Goal: Contribute content: Add original content to the website for others to see

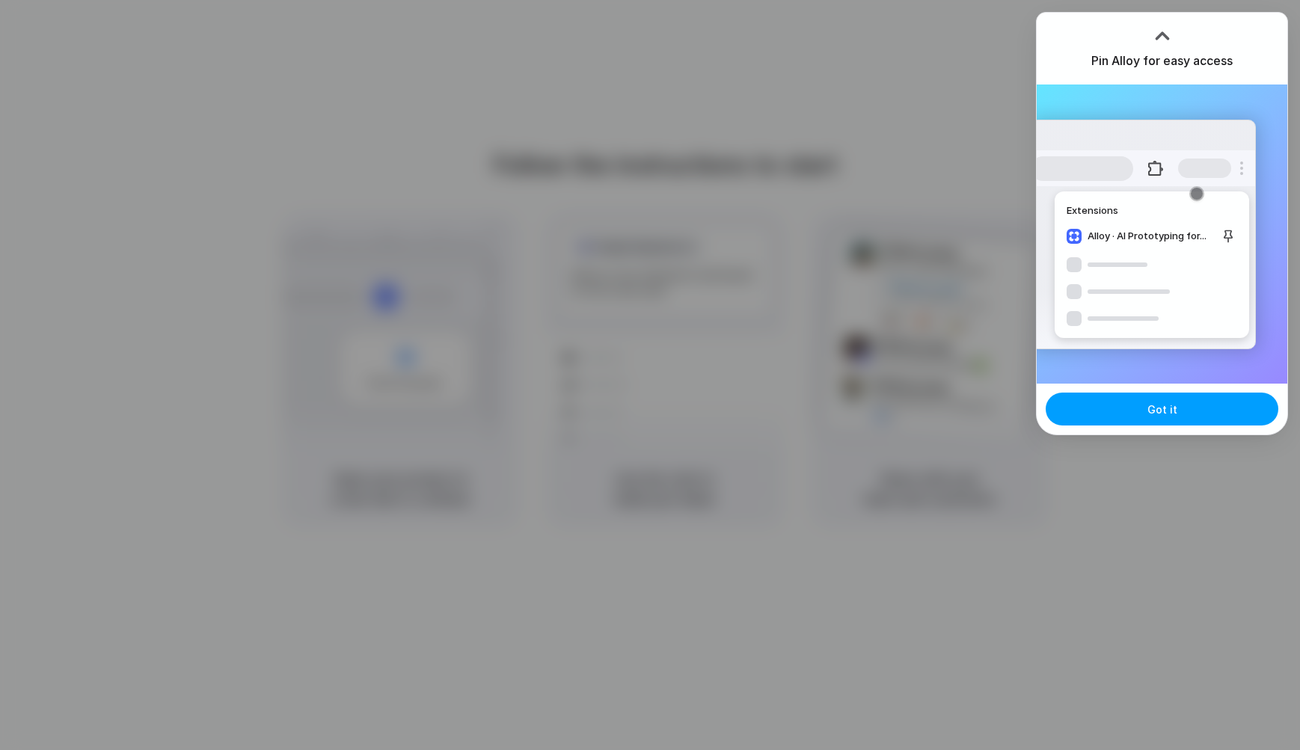
click at [1157, 399] on button "Got it" at bounding box center [1162, 409] width 233 height 33
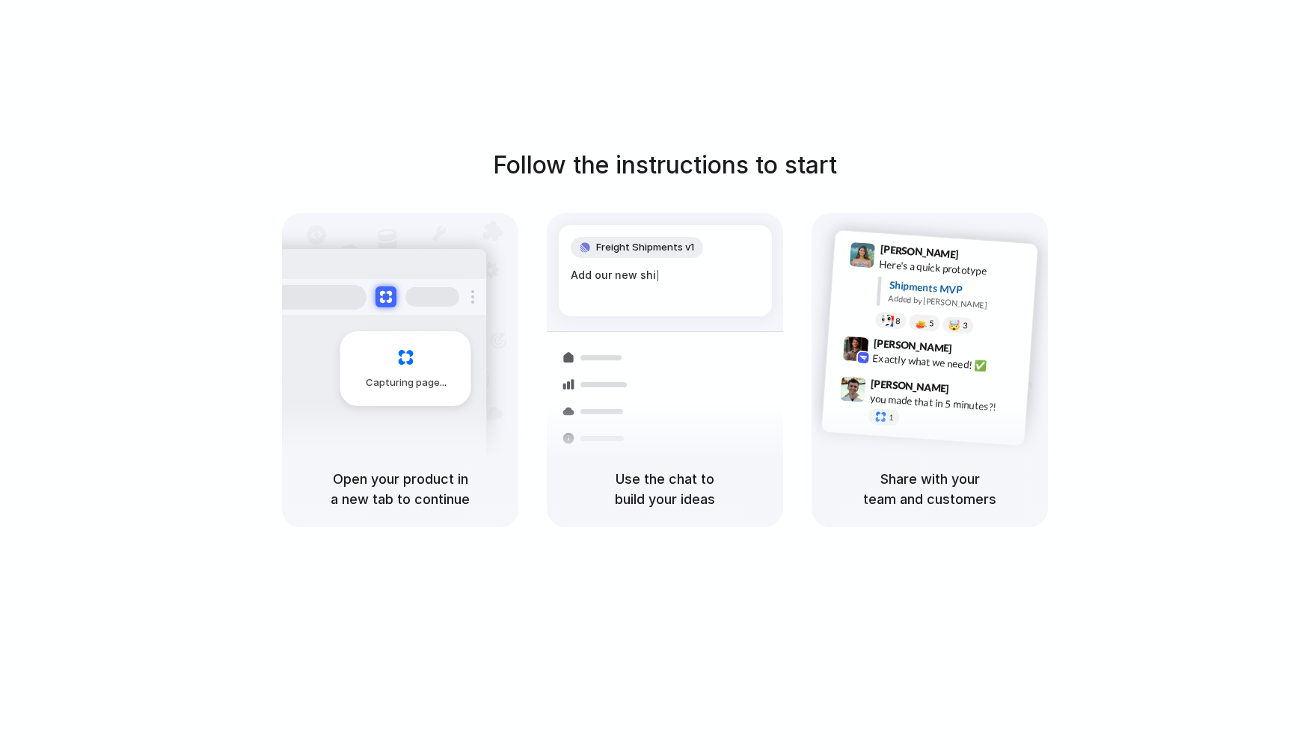
click at [924, 127] on div "Follow the instructions to start Capturing page Open your product in a new tab …" at bounding box center [665, 390] width 1330 height 780
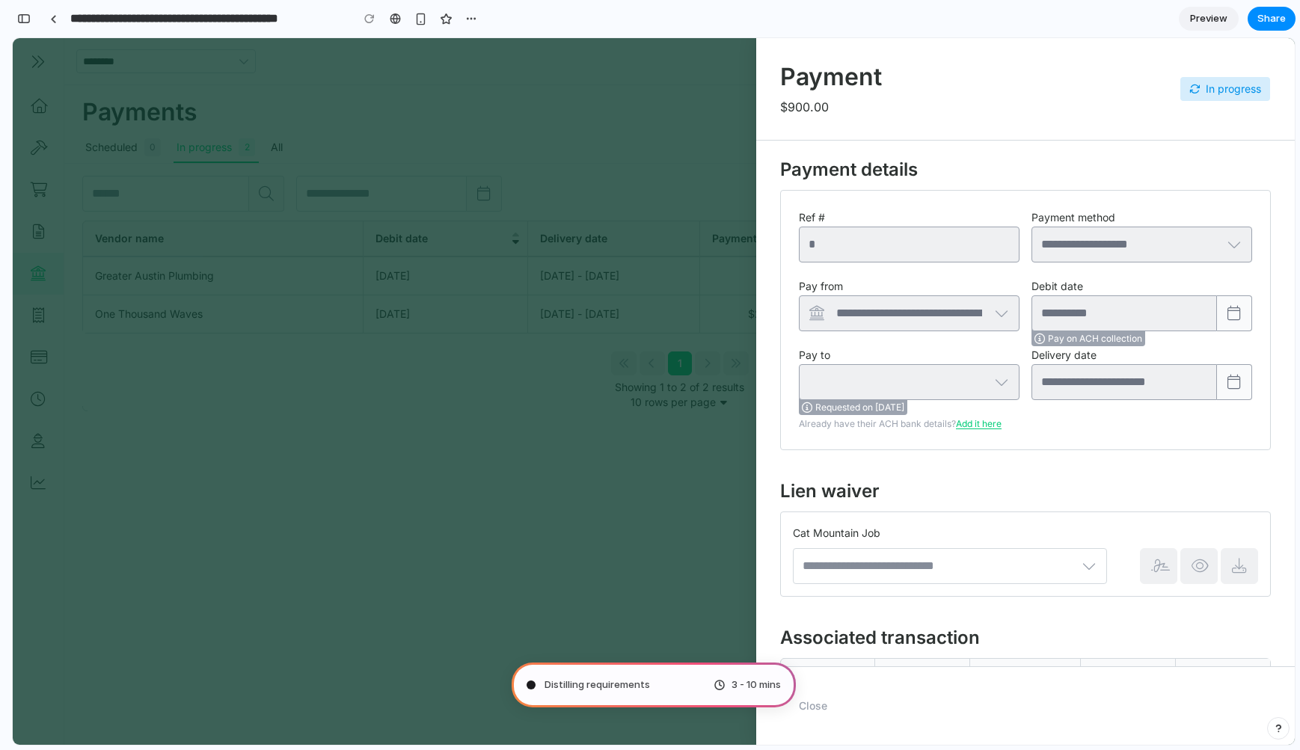
type input "**********"
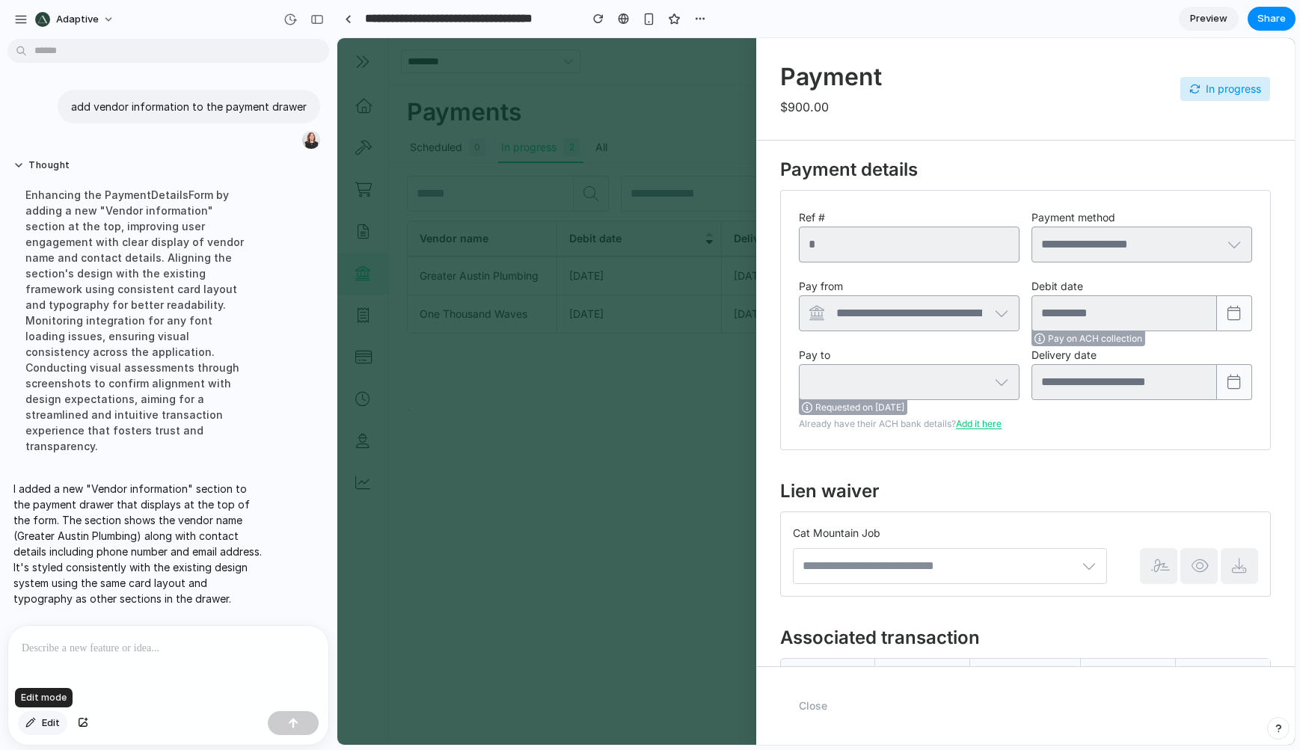
click at [39, 720] on button "Edit" at bounding box center [42, 723] width 49 height 24
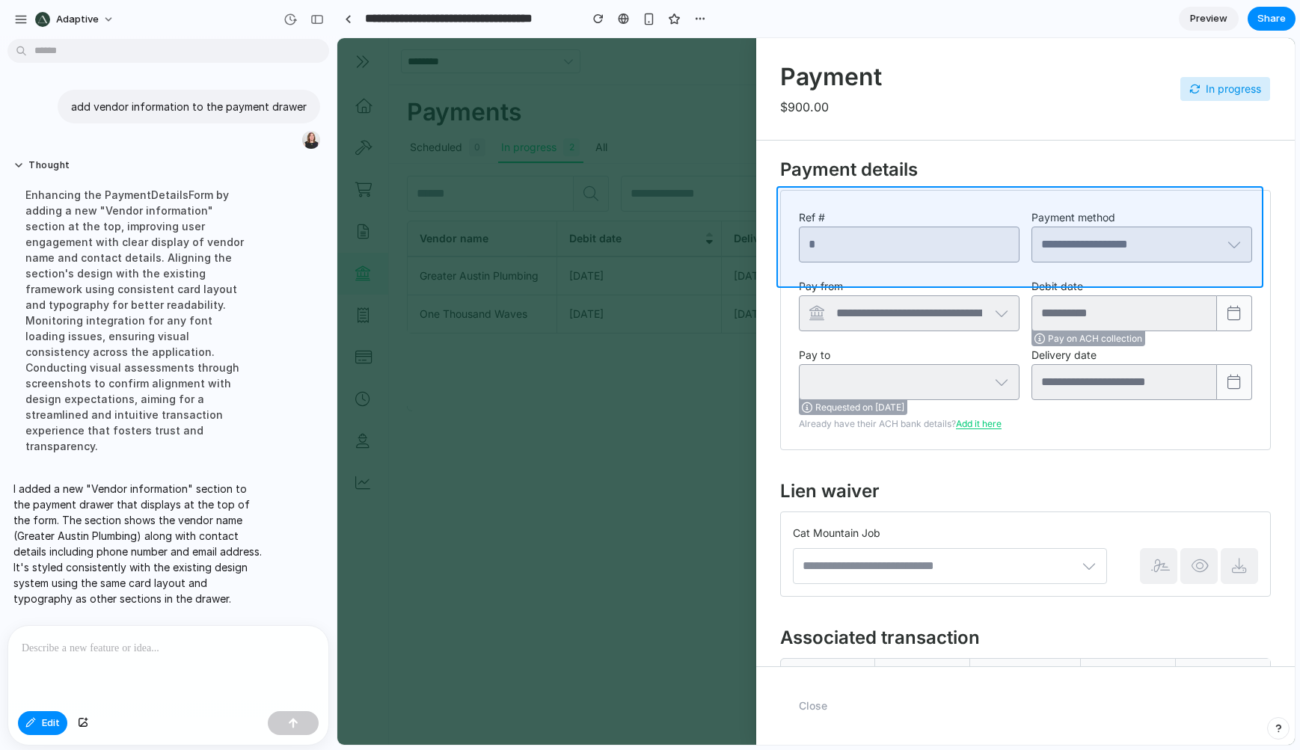
click at [842, 278] on div at bounding box center [816, 391] width 958 height 707
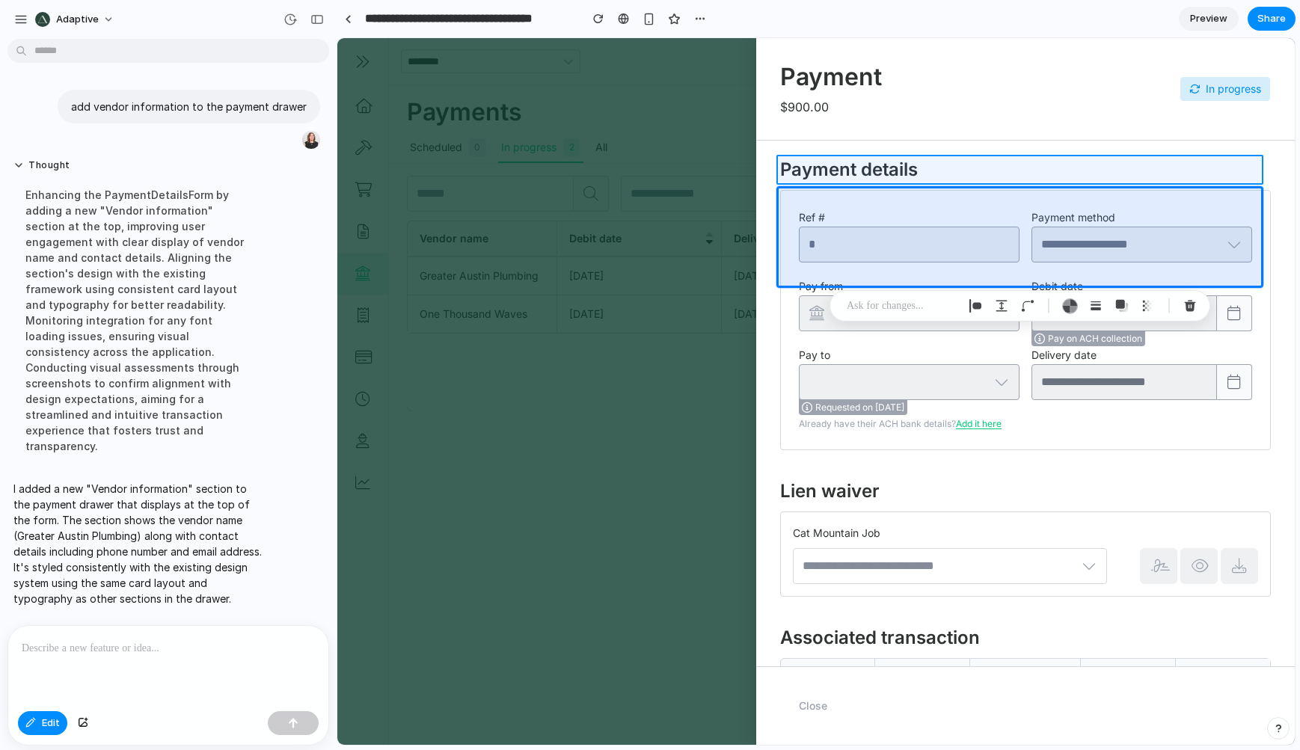
click at [842, 165] on div at bounding box center [816, 391] width 958 height 707
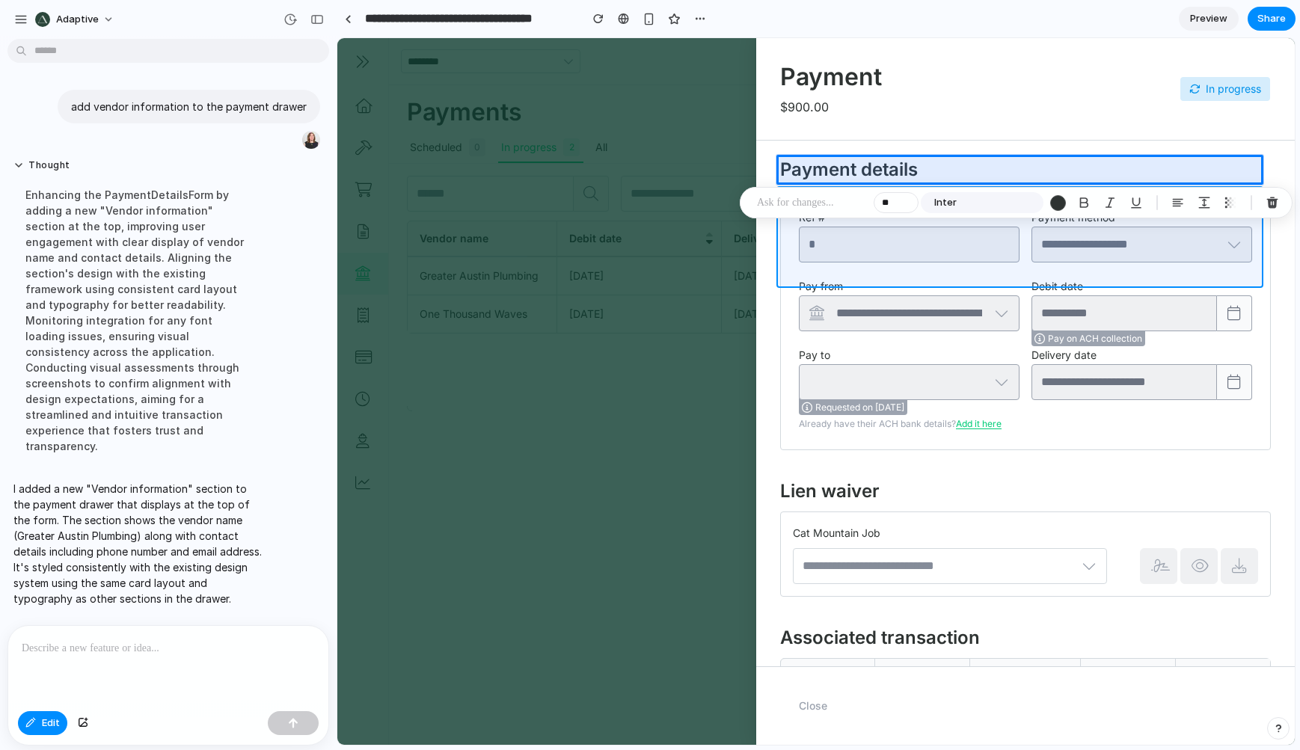
click at [825, 266] on div at bounding box center [816, 391] width 958 height 707
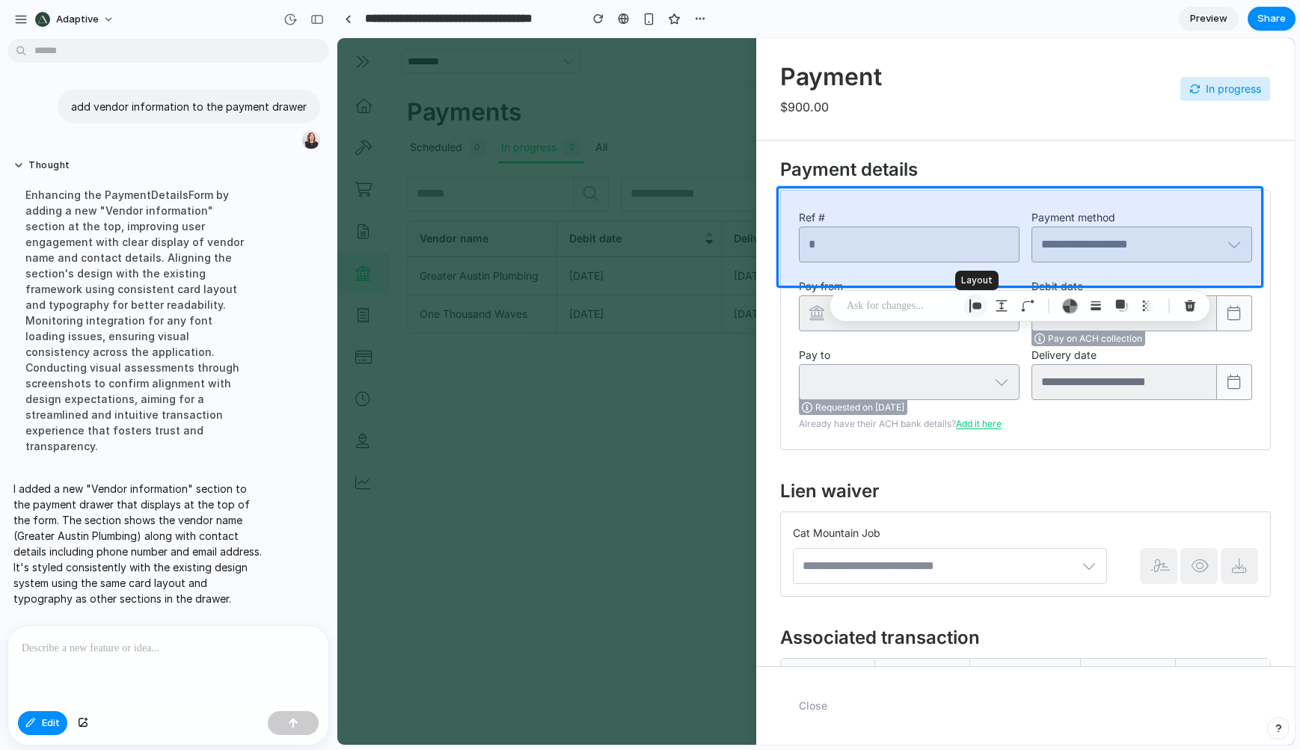
click at [979, 310] on div "button" at bounding box center [975, 305] width 13 height 13
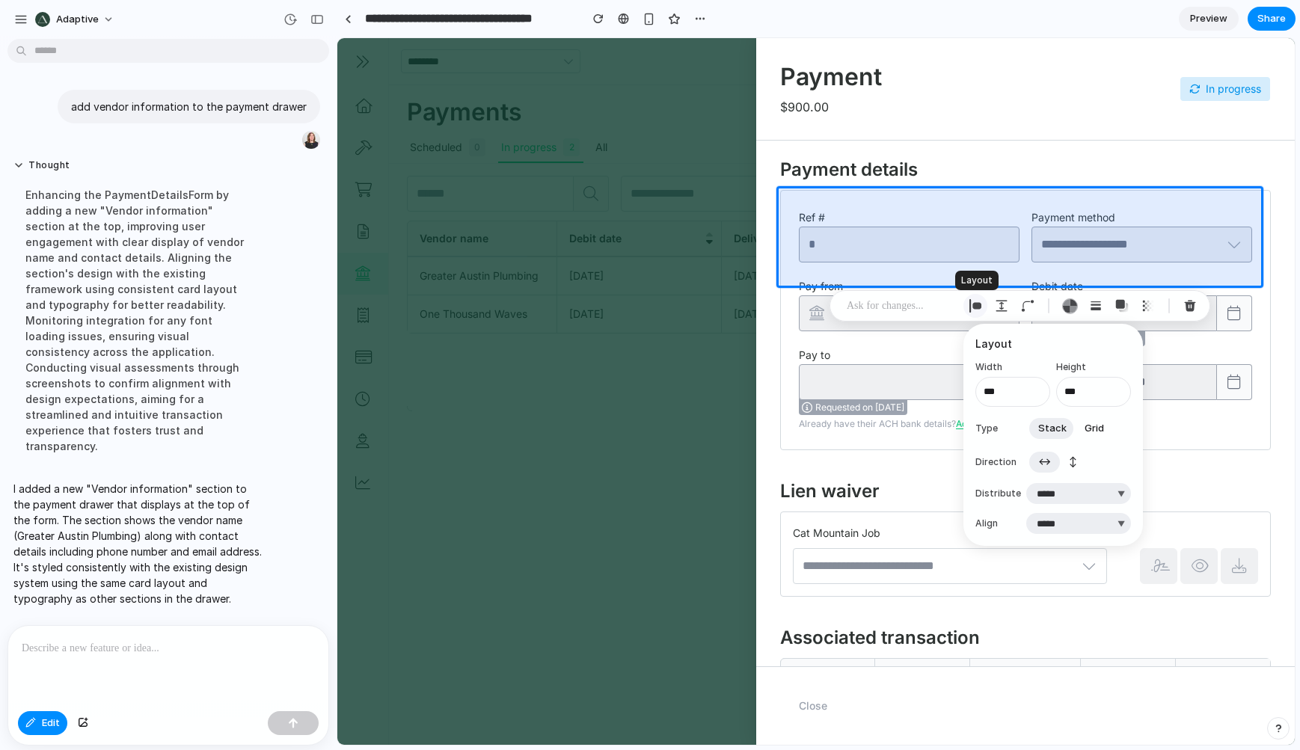
click at [978, 304] on div "button" at bounding box center [975, 305] width 13 height 13
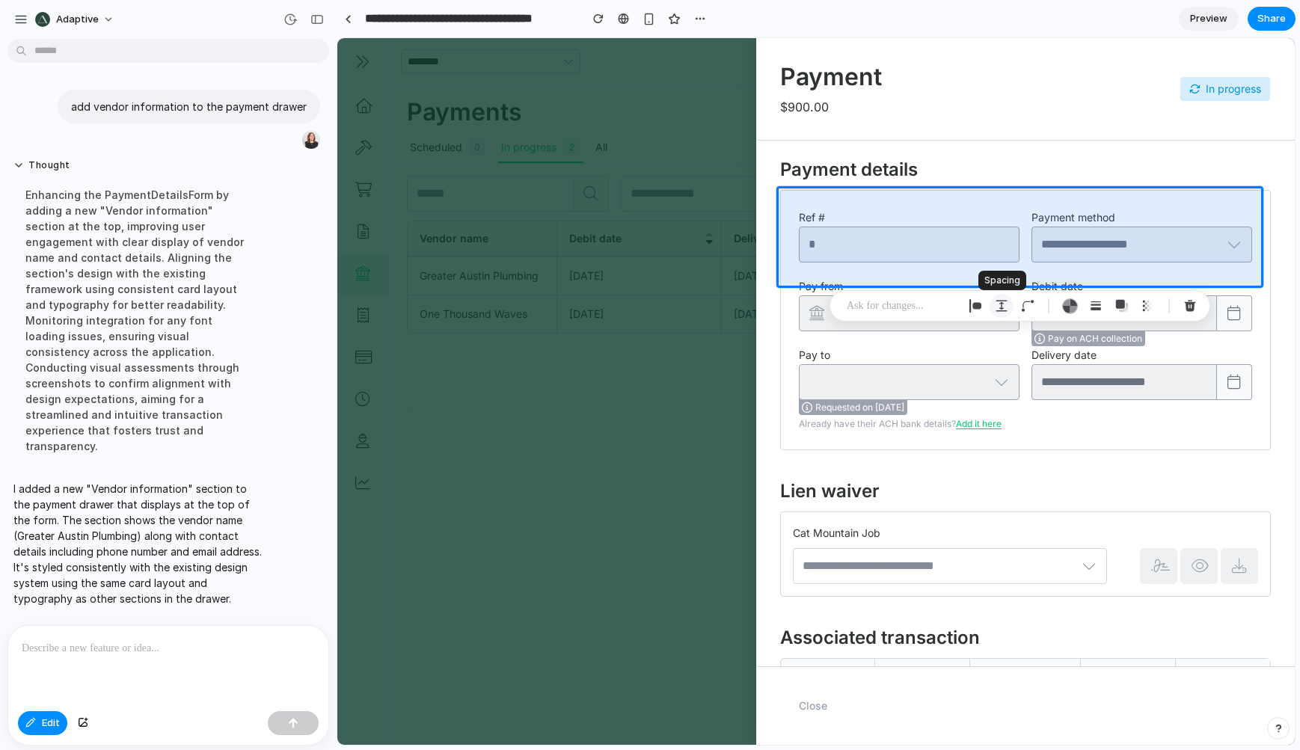
click at [1001, 306] on div "button" at bounding box center [1001, 305] width 13 height 13
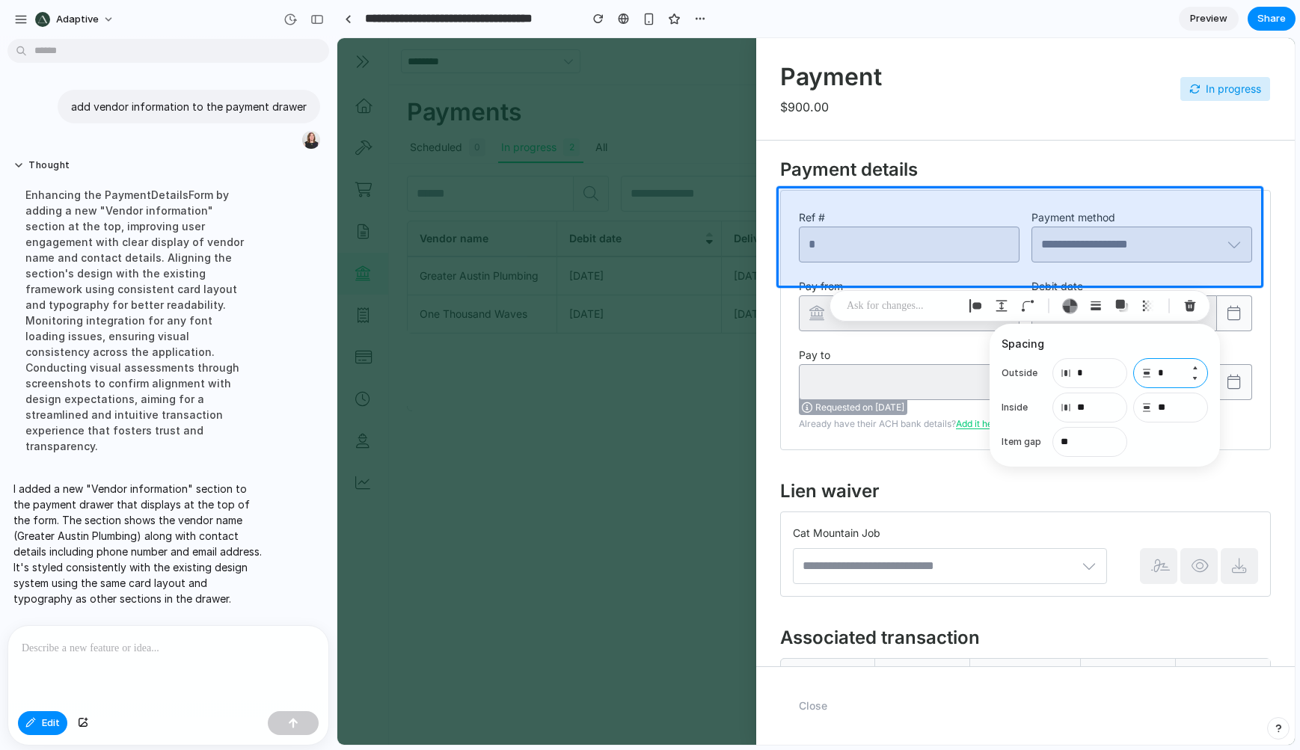
click at [1175, 374] on input "*" at bounding box center [1170, 373] width 75 height 30
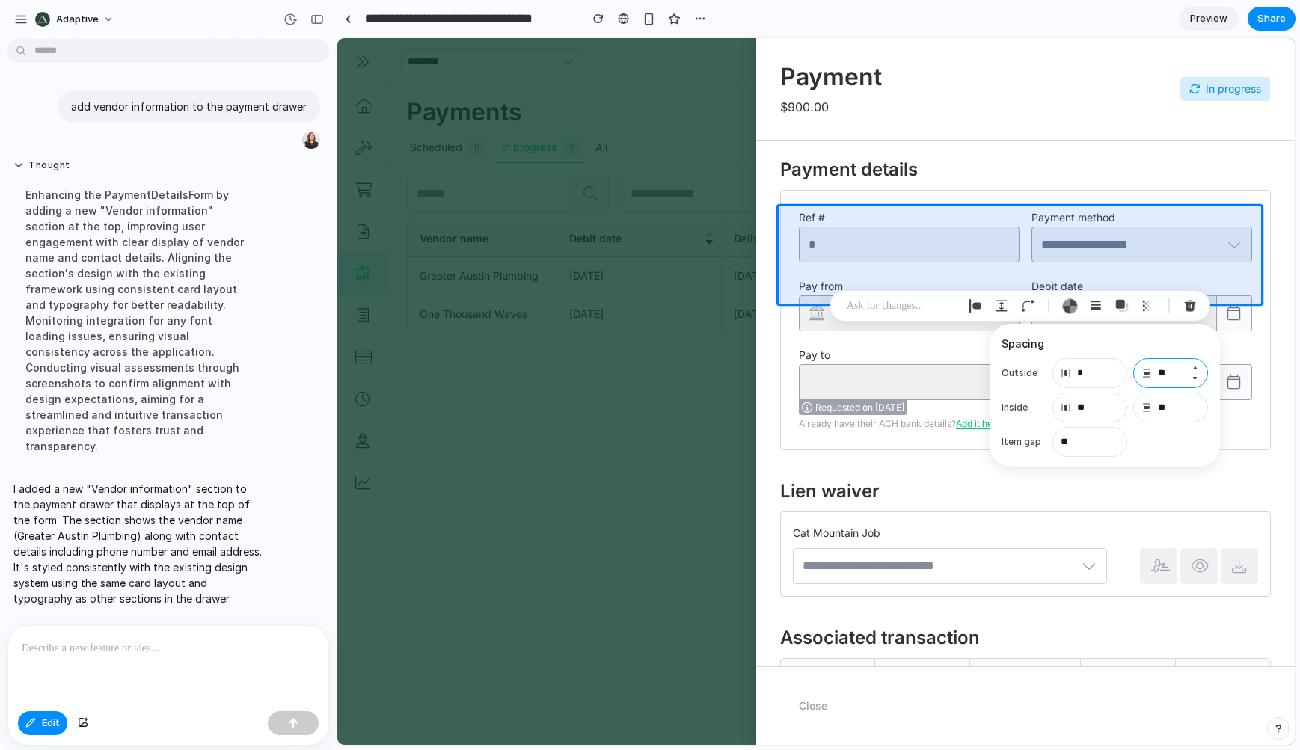
click at [1181, 370] on input "**" at bounding box center [1170, 373] width 75 height 30
click at [1192, 343] on h3 "Spacing" at bounding box center [1105, 344] width 206 height 16
click at [1169, 369] on input "**" at bounding box center [1170, 373] width 75 height 30
type input "*"
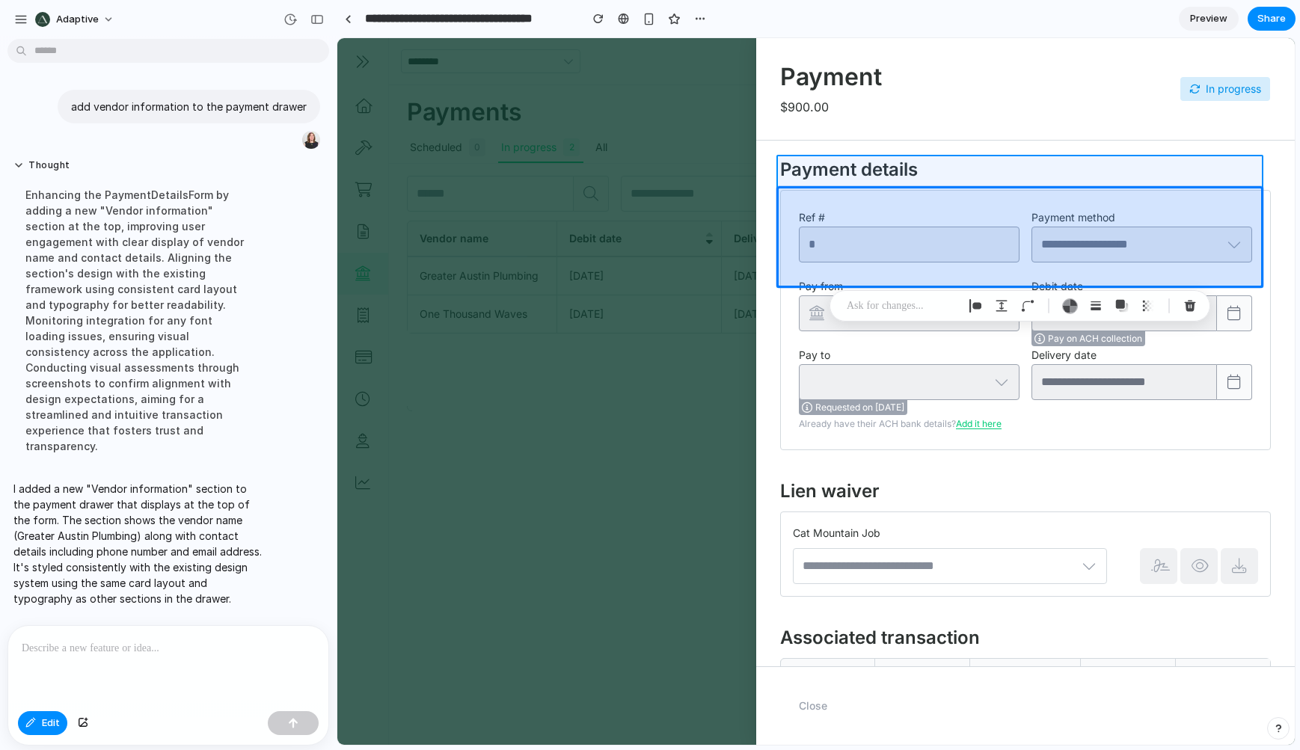
click at [961, 184] on div at bounding box center [816, 391] width 958 height 707
type input "*"
type input "**"
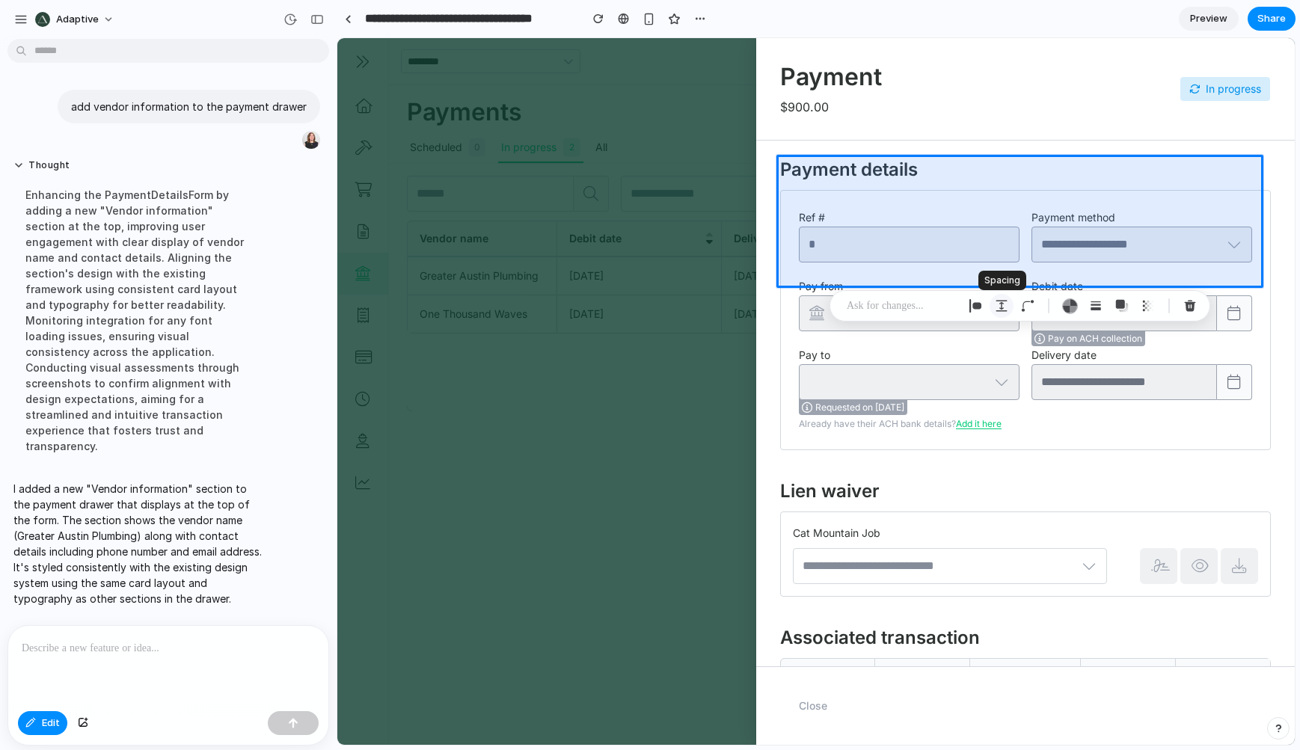
click at [1005, 308] on div "button" at bounding box center [1001, 305] width 13 height 13
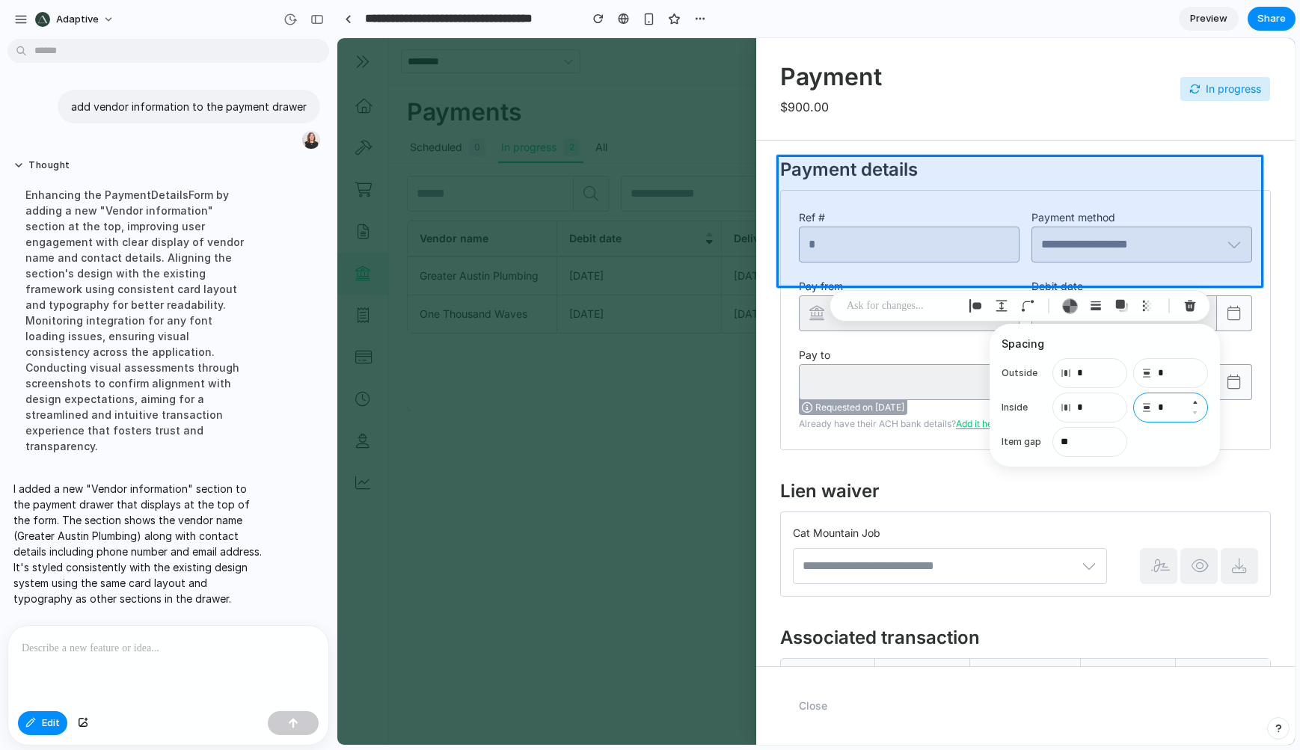
click at [1178, 411] on input "*" at bounding box center [1170, 408] width 75 height 30
click at [1187, 377] on button "Decrement" at bounding box center [1194, 379] width 15 height 12
click at [1192, 366] on button "Increment" at bounding box center [1194, 368] width 15 height 12
click at [1175, 373] on input "*" at bounding box center [1170, 373] width 75 height 30
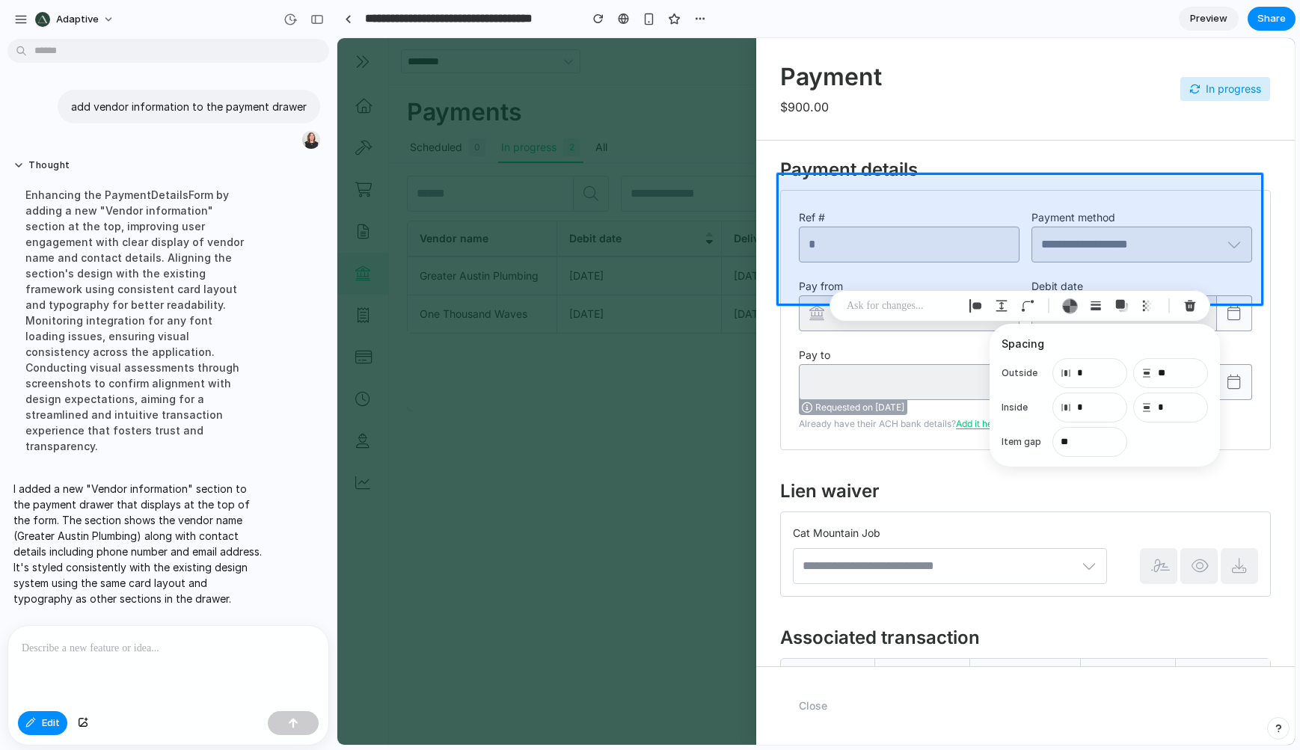
click at [1177, 446] on div "**" at bounding box center [1131, 441] width 156 height 25
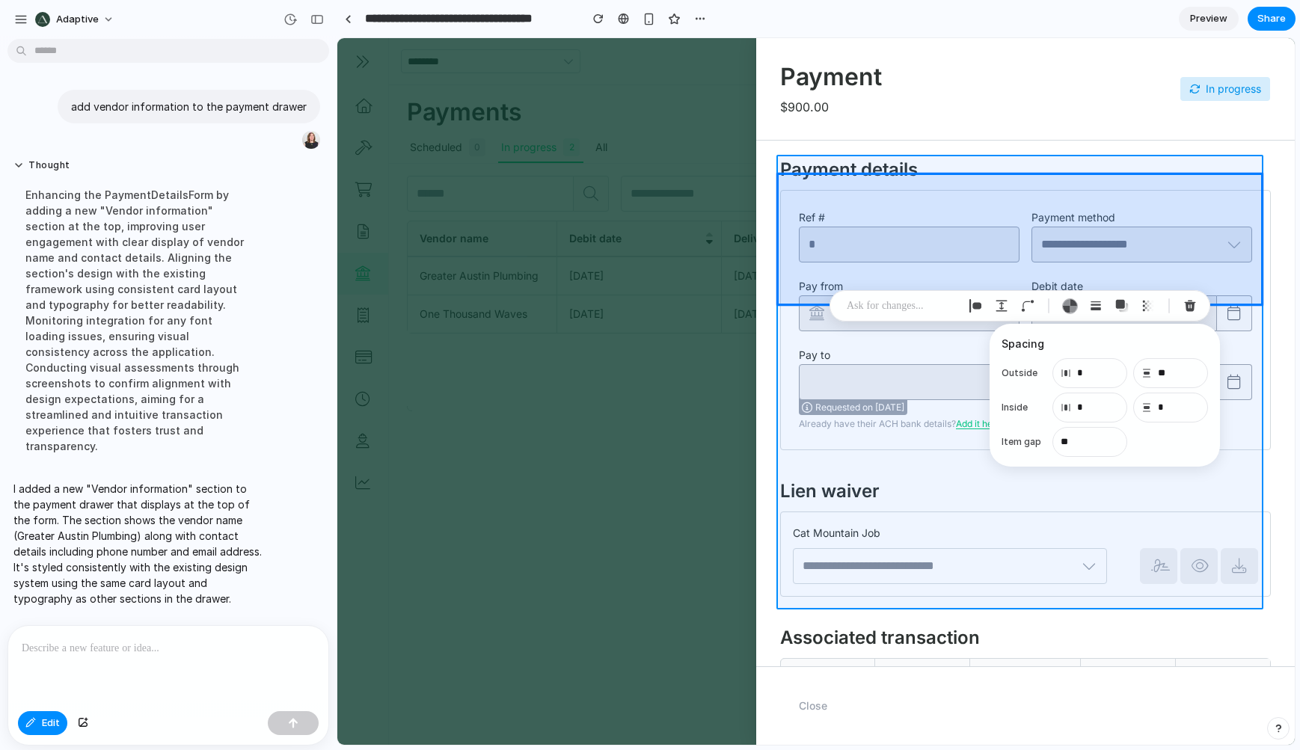
drag, startPoint x: 1038, startPoint y: 162, endPoint x: 1045, endPoint y: 164, distance: 7.8
click at [1042, 163] on div at bounding box center [816, 391] width 958 height 707
type input "*"
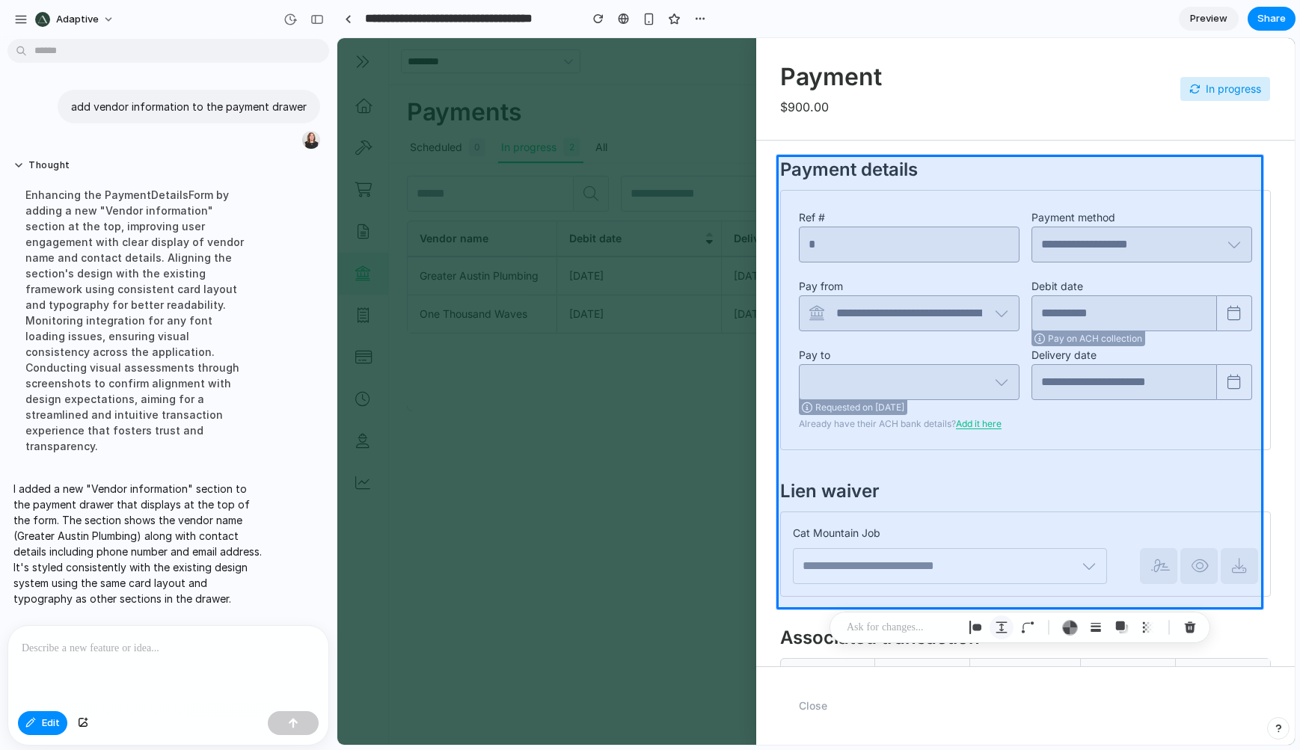
click at [1010, 627] on button "button" at bounding box center [1002, 628] width 24 height 24
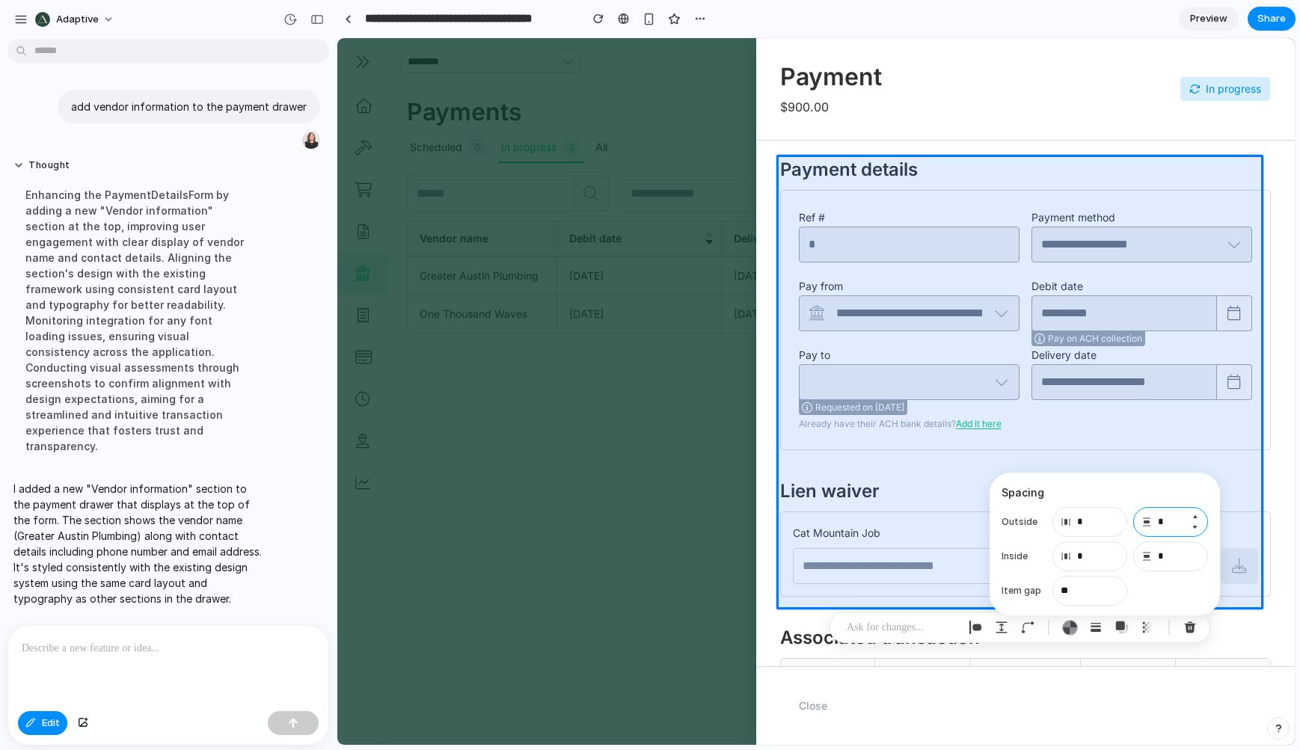
click at [1177, 521] on input "*" at bounding box center [1170, 522] width 75 height 30
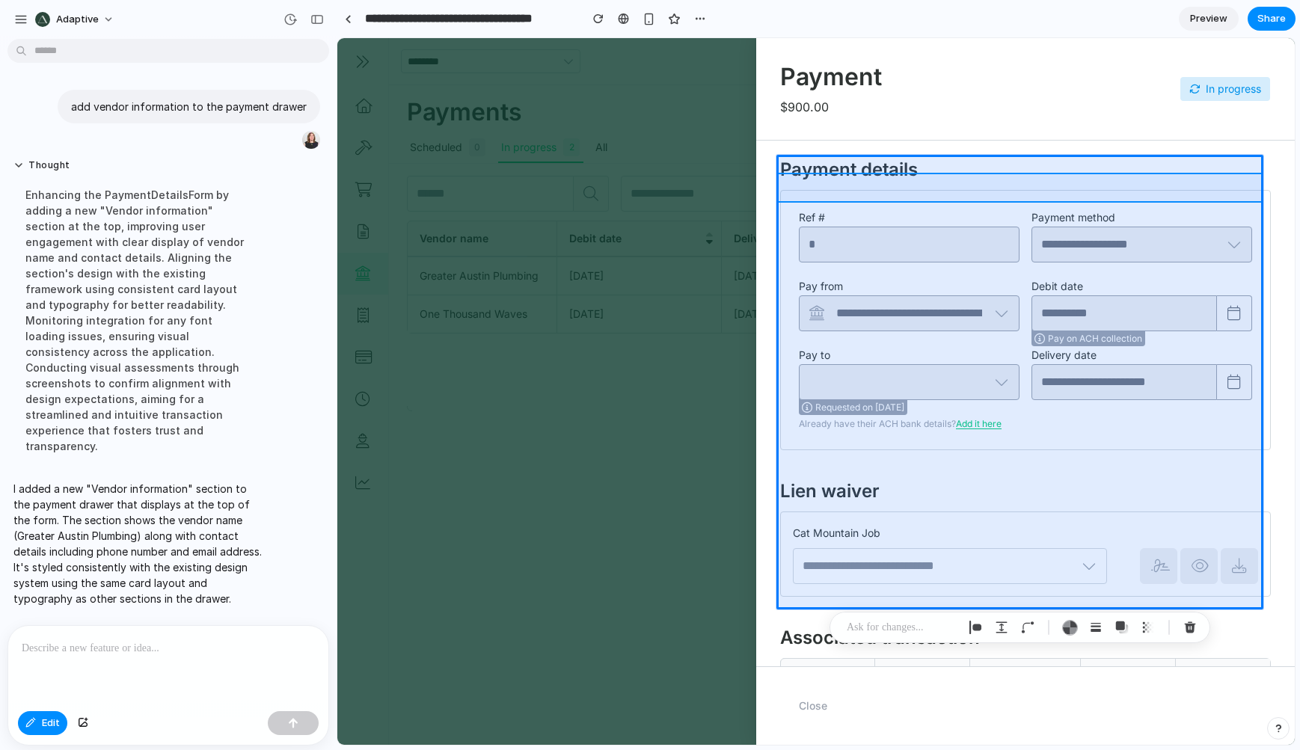
click at [1019, 195] on div at bounding box center [816, 391] width 958 height 707
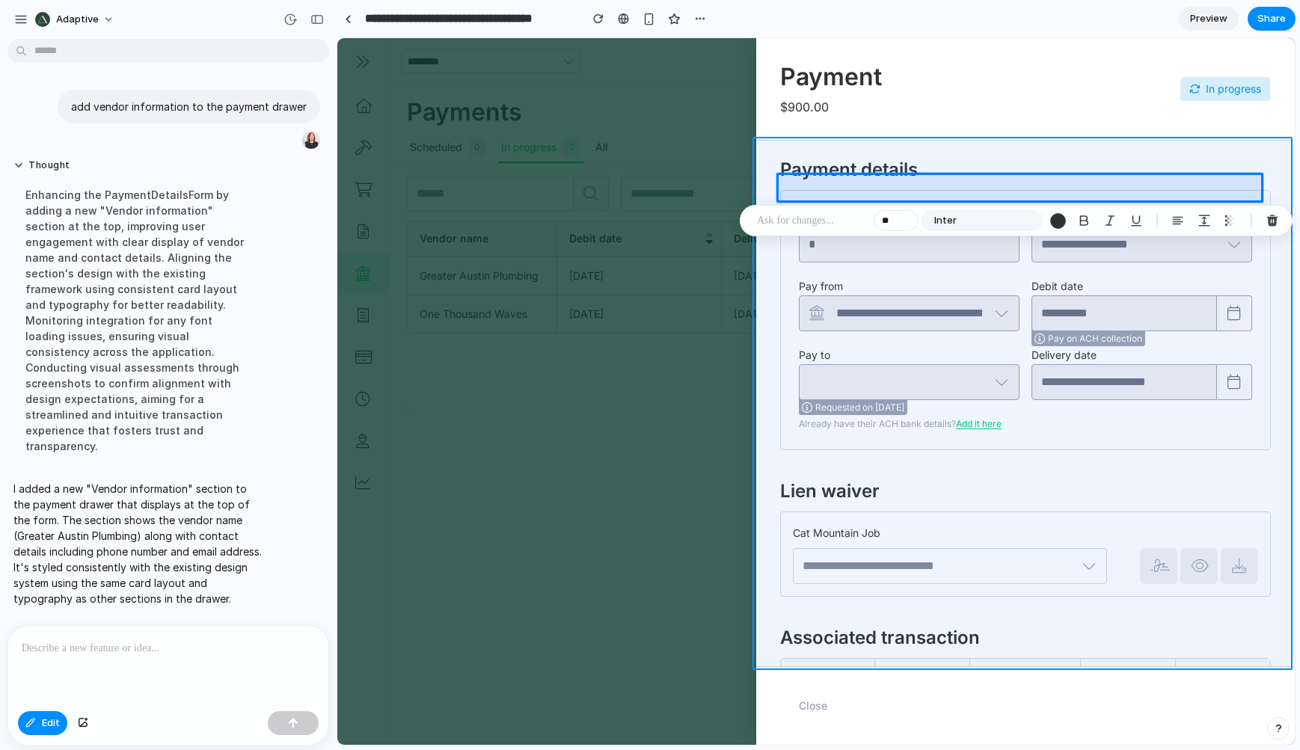
click at [990, 151] on div at bounding box center [816, 391] width 958 height 707
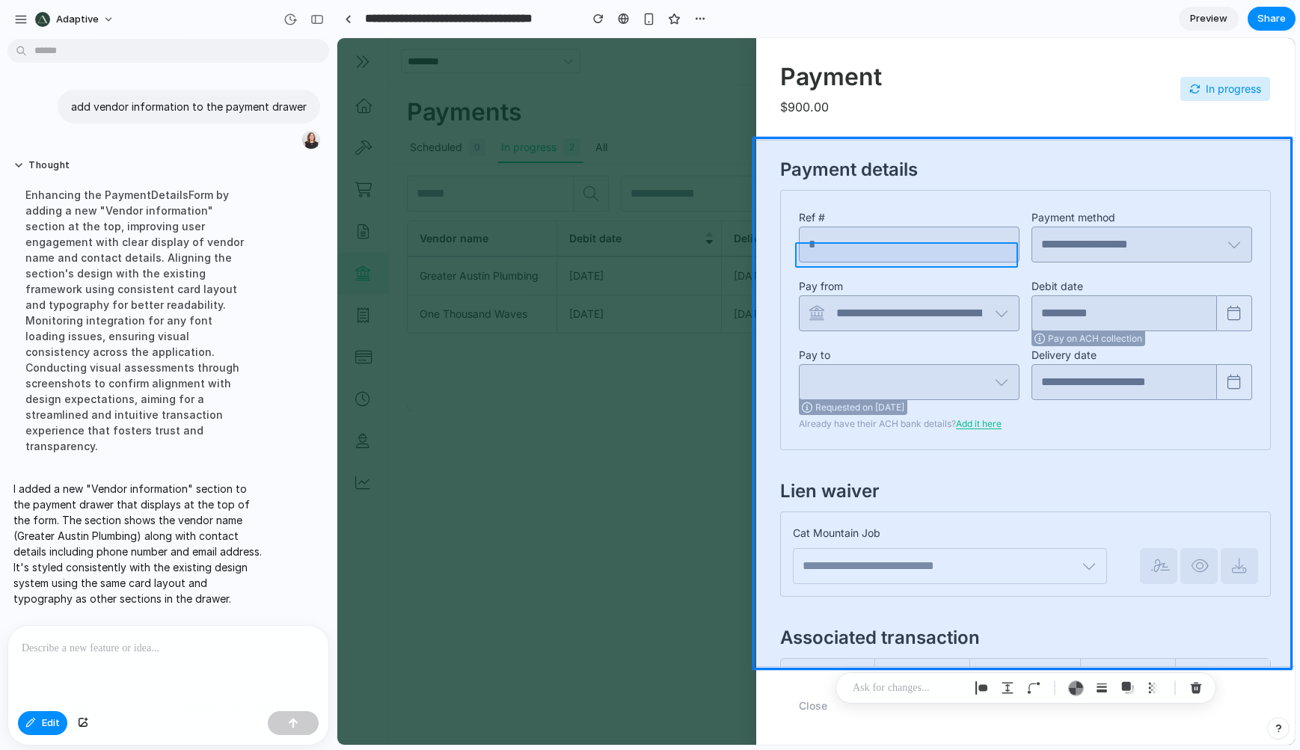
click at [857, 256] on div at bounding box center [816, 391] width 958 height 707
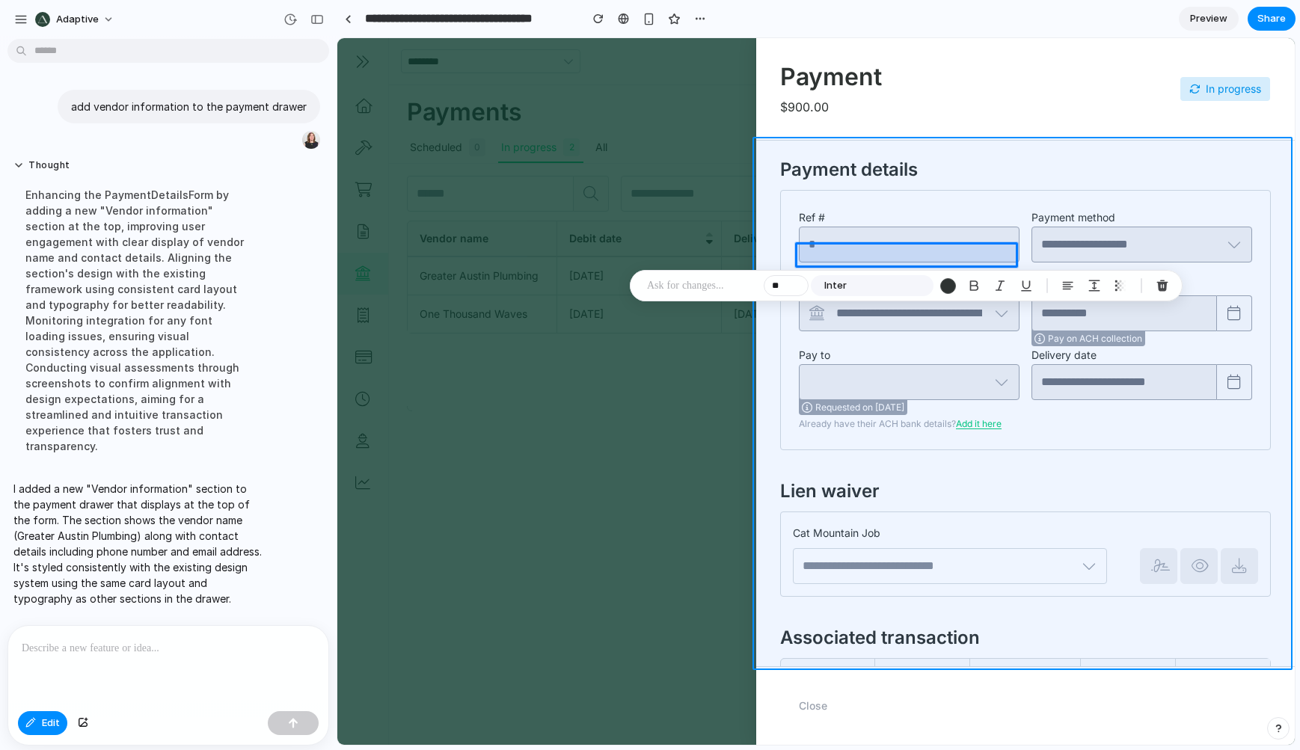
click at [767, 618] on div at bounding box center [816, 391] width 958 height 707
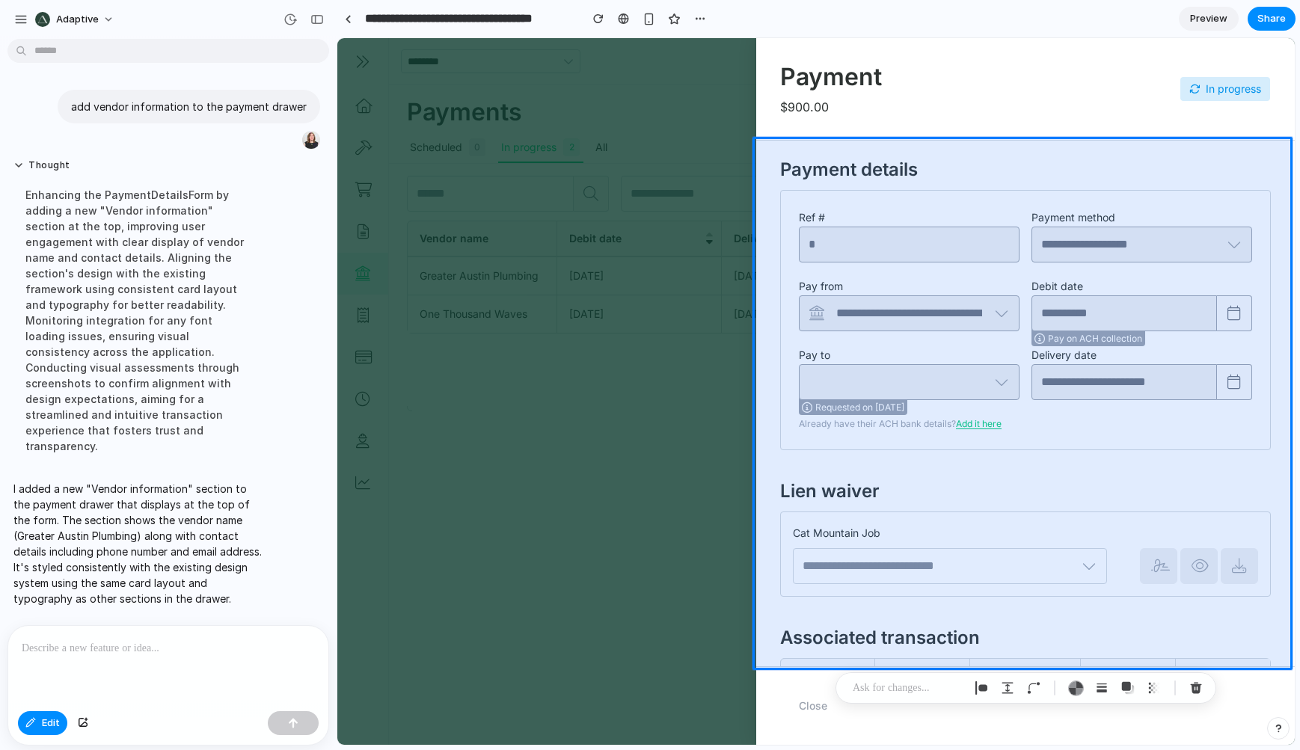
click at [65, 560] on p "I added a new "Vendor information" section to the payment drawer that displays …" at bounding box center [138, 544] width 250 height 126
drag, startPoint x: 242, startPoint y: 618, endPoint x: 215, endPoint y: 648, distance: 39.8
click at [242, 619] on div "add vendor information to the payment drawer Thought Enhancing the PaymentDetai…" at bounding box center [168, 397] width 337 height 705
click at [209, 658] on div at bounding box center [168, 665] width 320 height 79
click at [190, 663] on div at bounding box center [168, 665] width 320 height 79
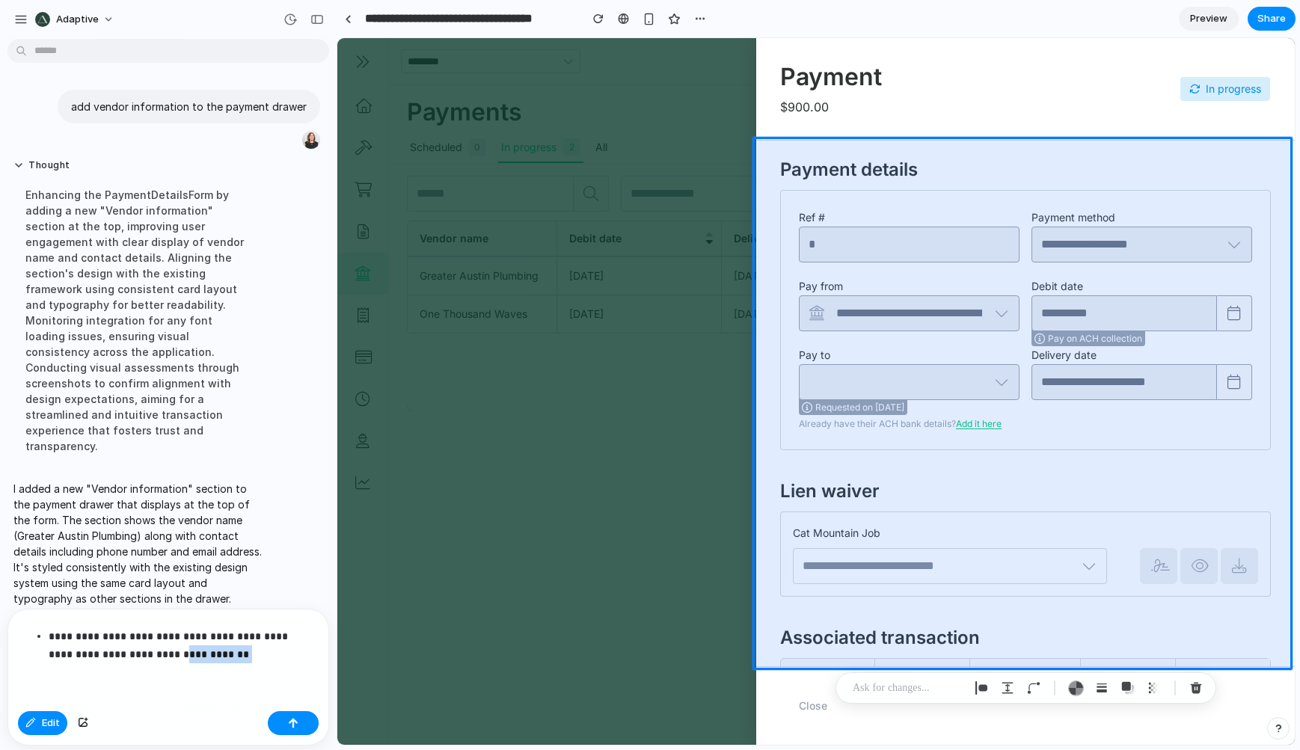
drag, startPoint x: 227, startPoint y: 646, endPoint x: 162, endPoint y: 654, distance: 65.5
click at [162, 654] on p "**********" at bounding box center [179, 646] width 260 height 36
drag, startPoint x: 163, startPoint y: 646, endPoint x: 179, endPoint y: 661, distance: 22.2
click at [164, 646] on p "**********" at bounding box center [179, 646] width 260 height 36
click at [310, 649] on div "**********" at bounding box center [168, 658] width 320 height 96
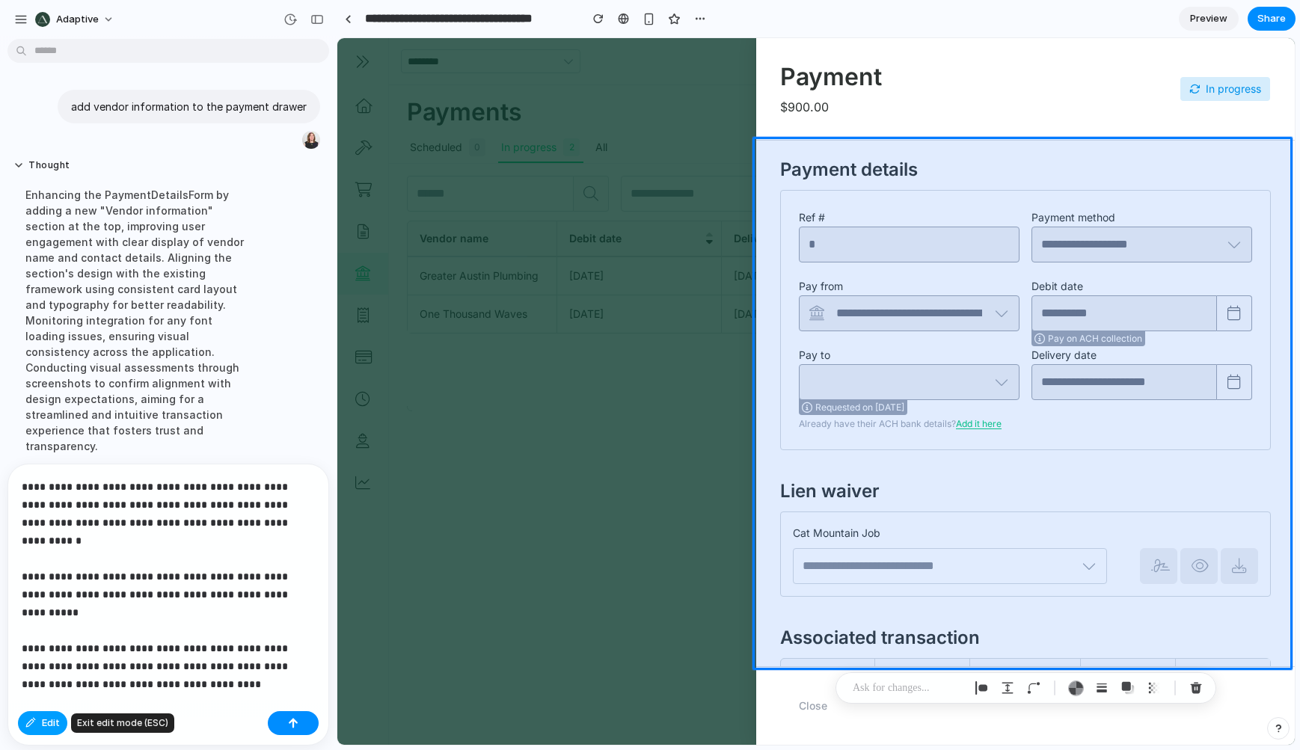
click at [45, 720] on span "Edit" at bounding box center [51, 723] width 18 height 15
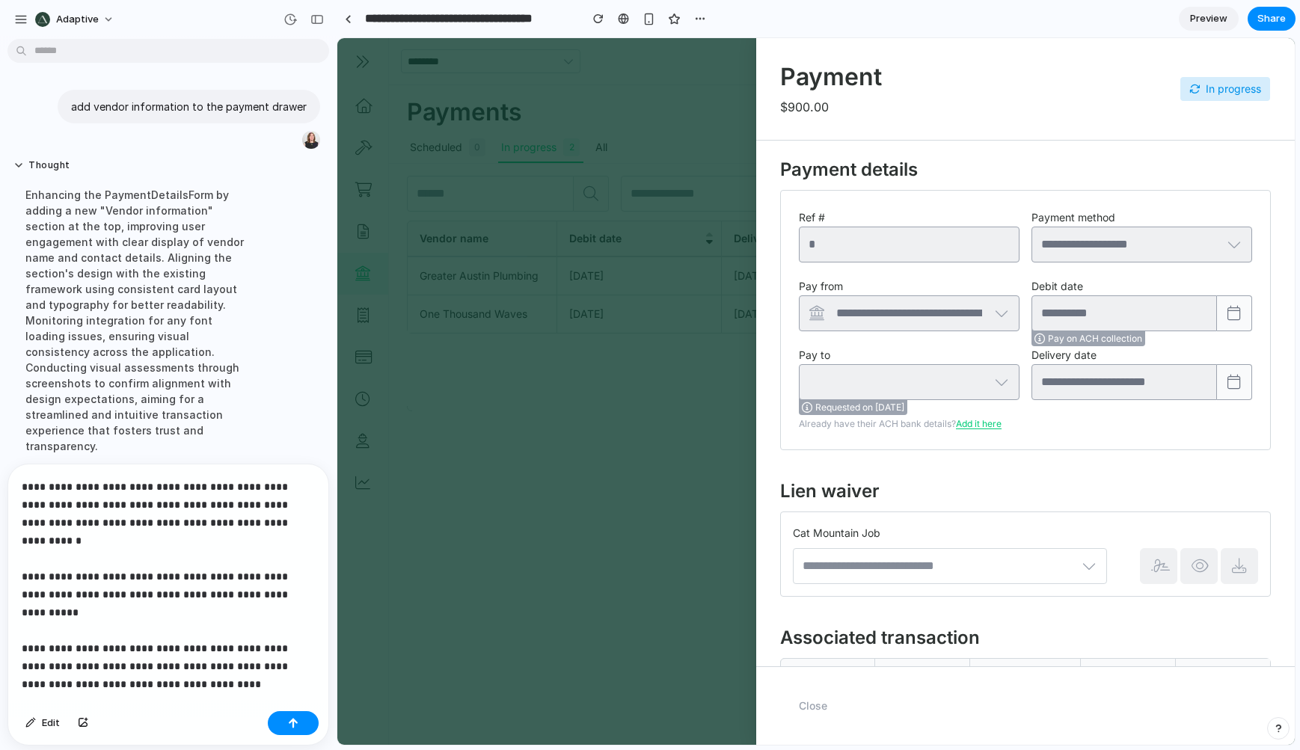
click at [245, 646] on p "**********" at bounding box center [165, 568] width 287 height 180
drag, startPoint x: 281, startPoint y: 570, endPoint x: 288, endPoint y: 572, distance: 7.6
click at [281, 571] on p "**********" at bounding box center [165, 568] width 287 height 180
click at [292, 569] on p "**********" at bounding box center [165, 568] width 287 height 180
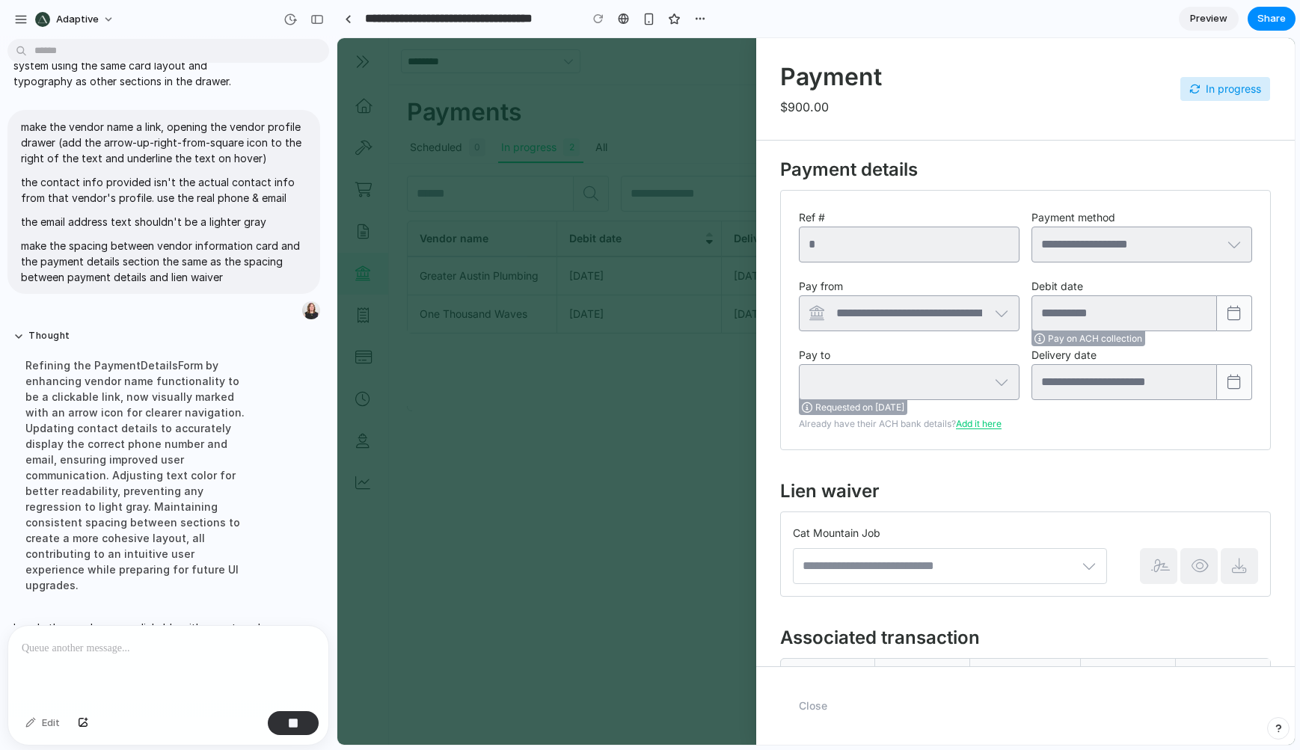
scroll to position [384, 0]
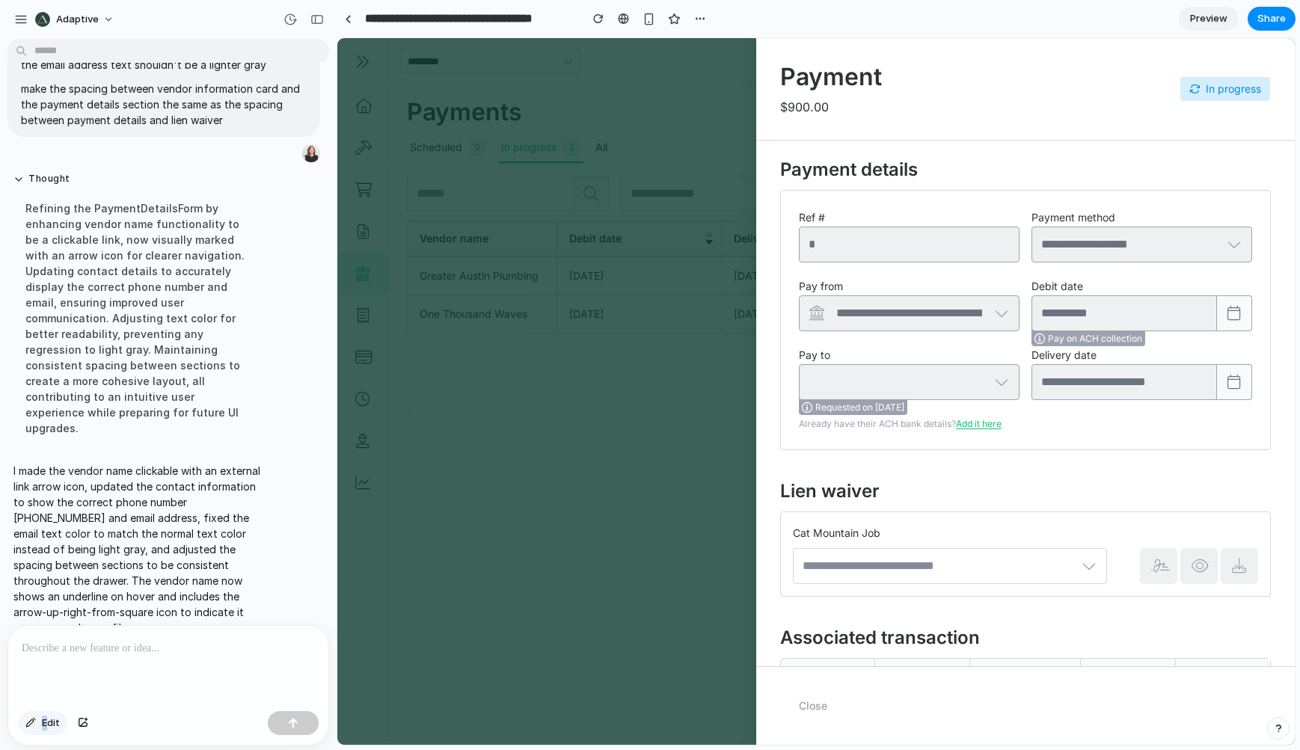
click at [45, 728] on span "Edit" at bounding box center [51, 723] width 18 height 15
click at [925, 245] on div at bounding box center [816, 391] width 958 height 707
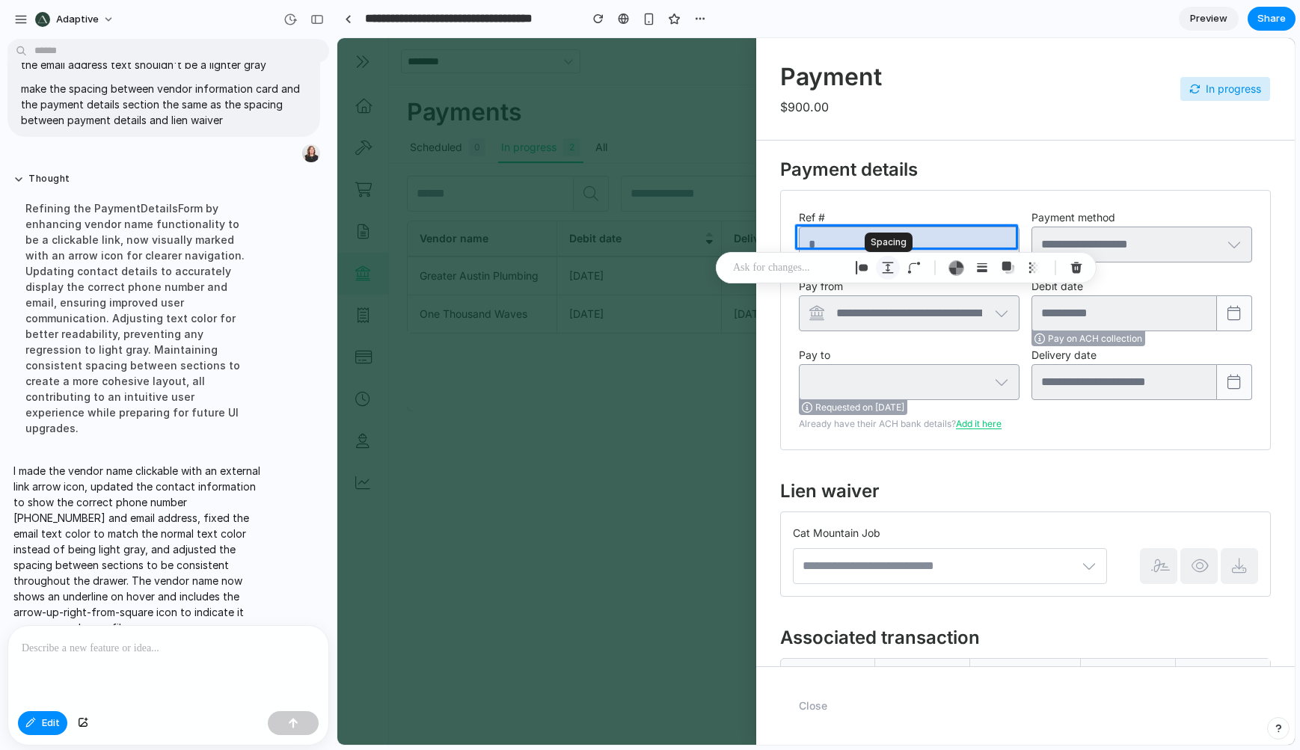
click at [888, 271] on div "button" at bounding box center [887, 267] width 13 height 13
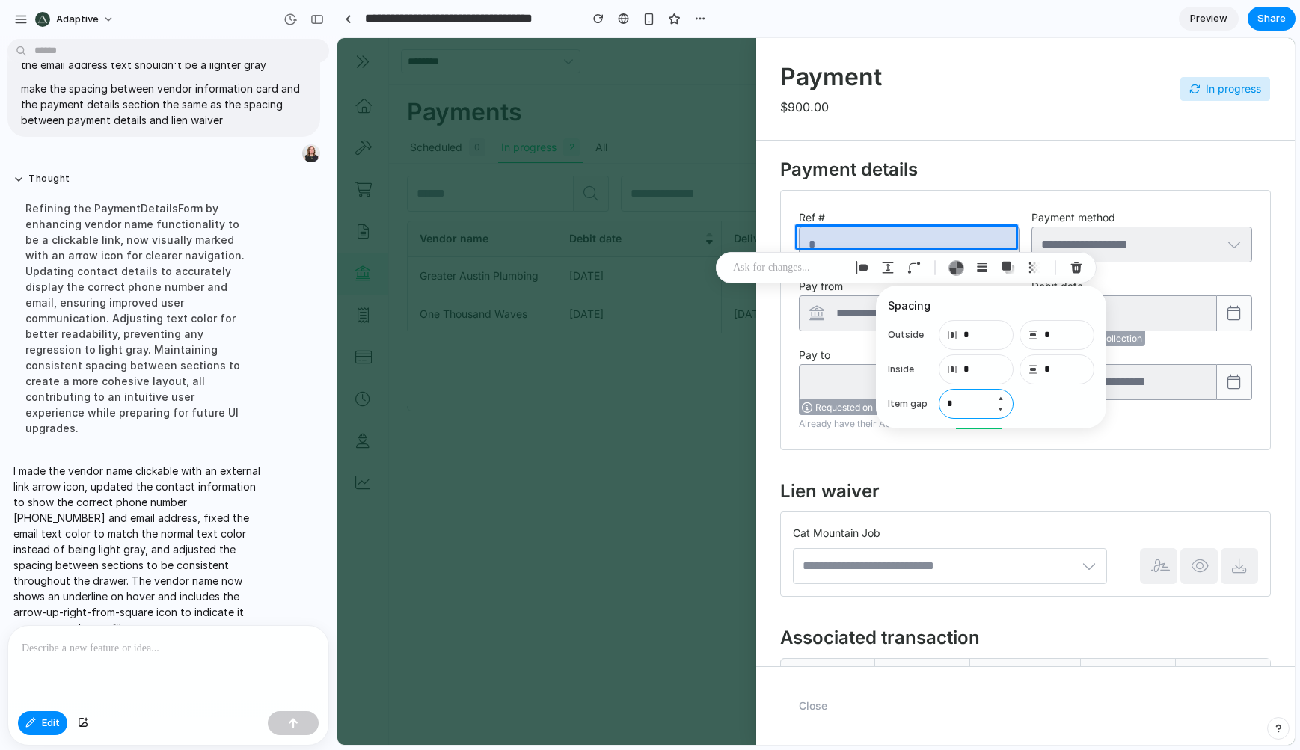
click at [960, 406] on input "*" at bounding box center [976, 404] width 75 height 30
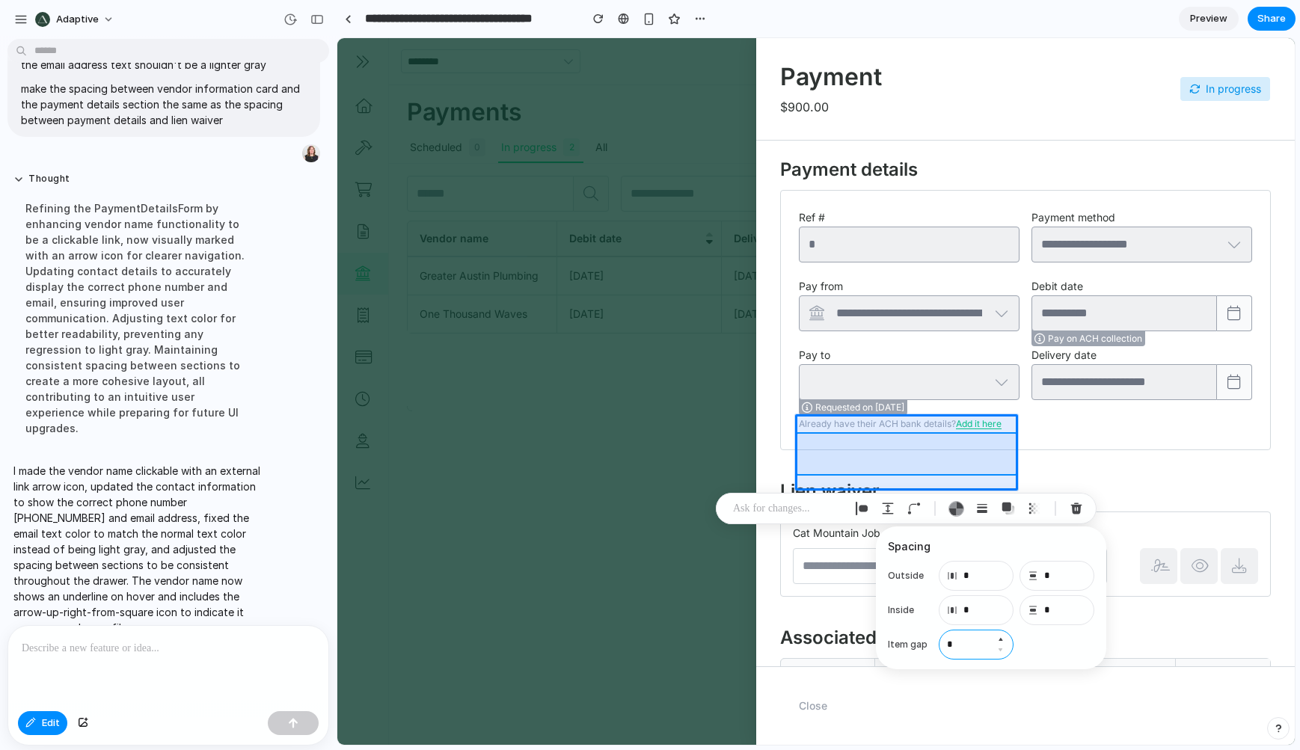
type input "*"
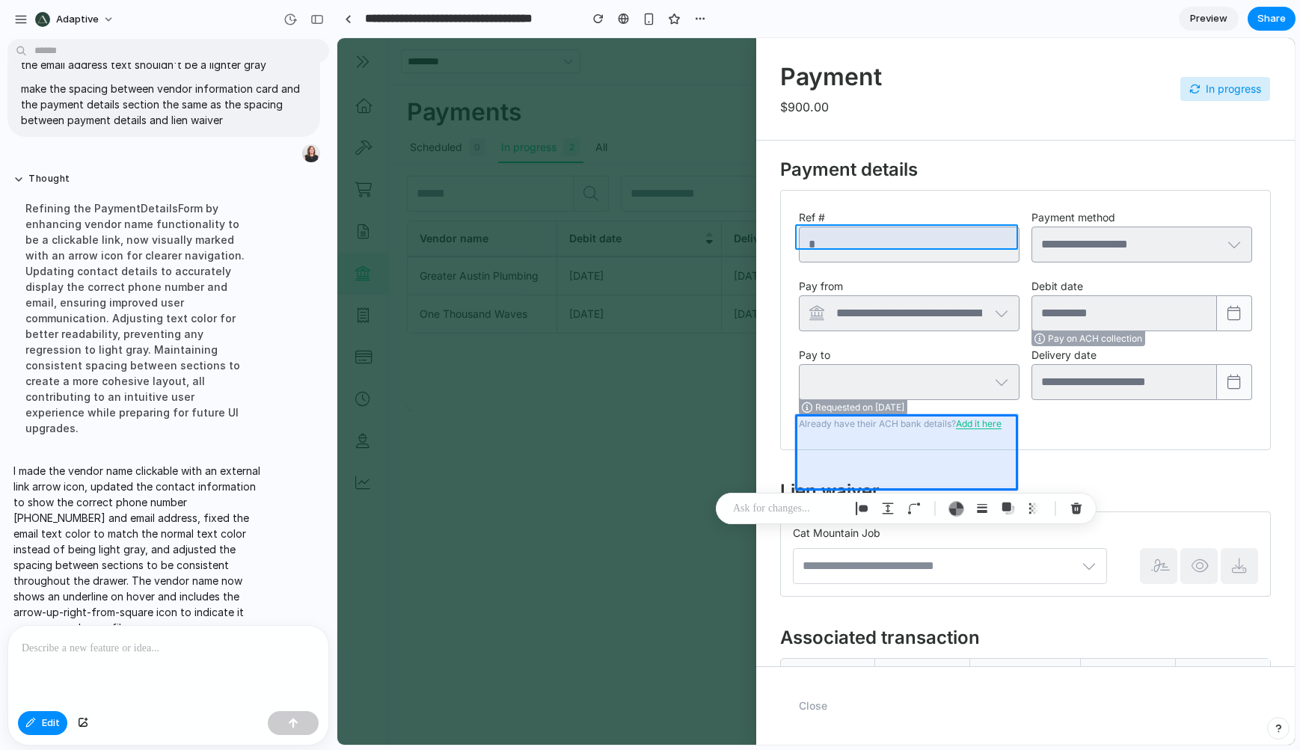
click at [927, 245] on div at bounding box center [816, 391] width 958 height 707
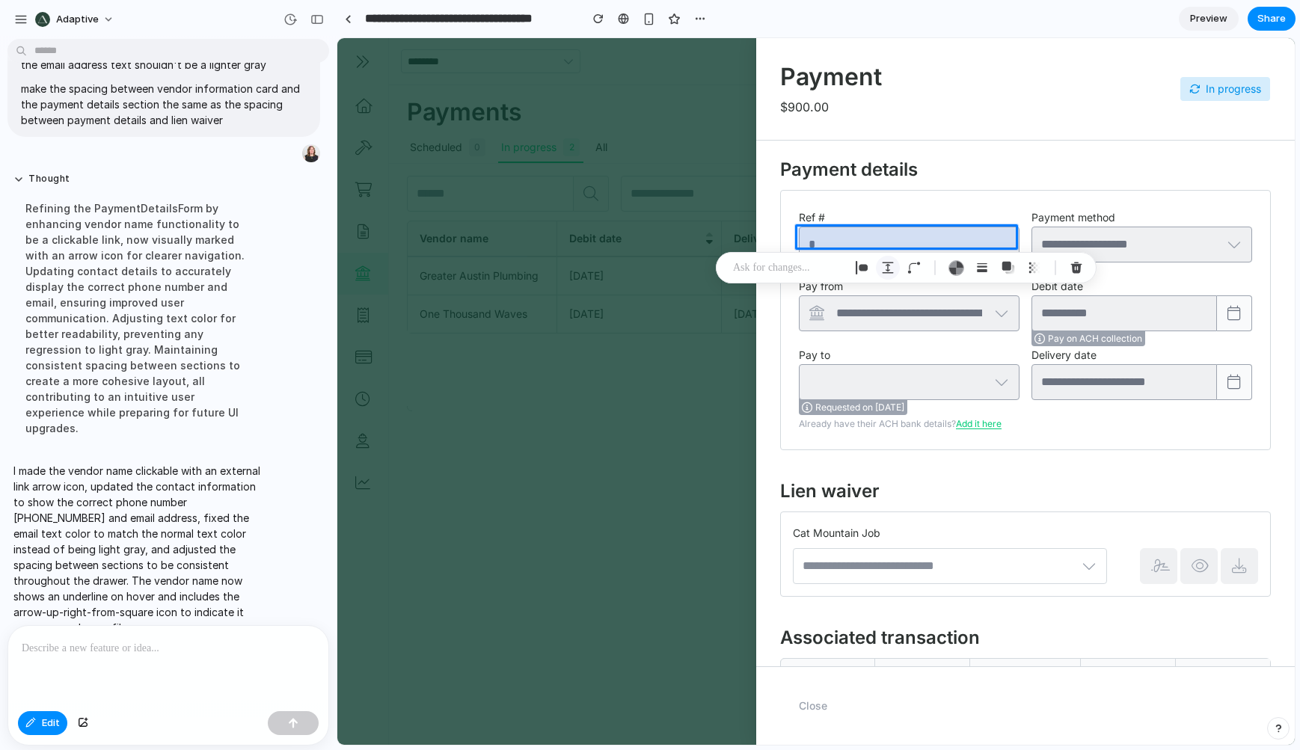
click at [886, 266] on div "button" at bounding box center [887, 267] width 13 height 13
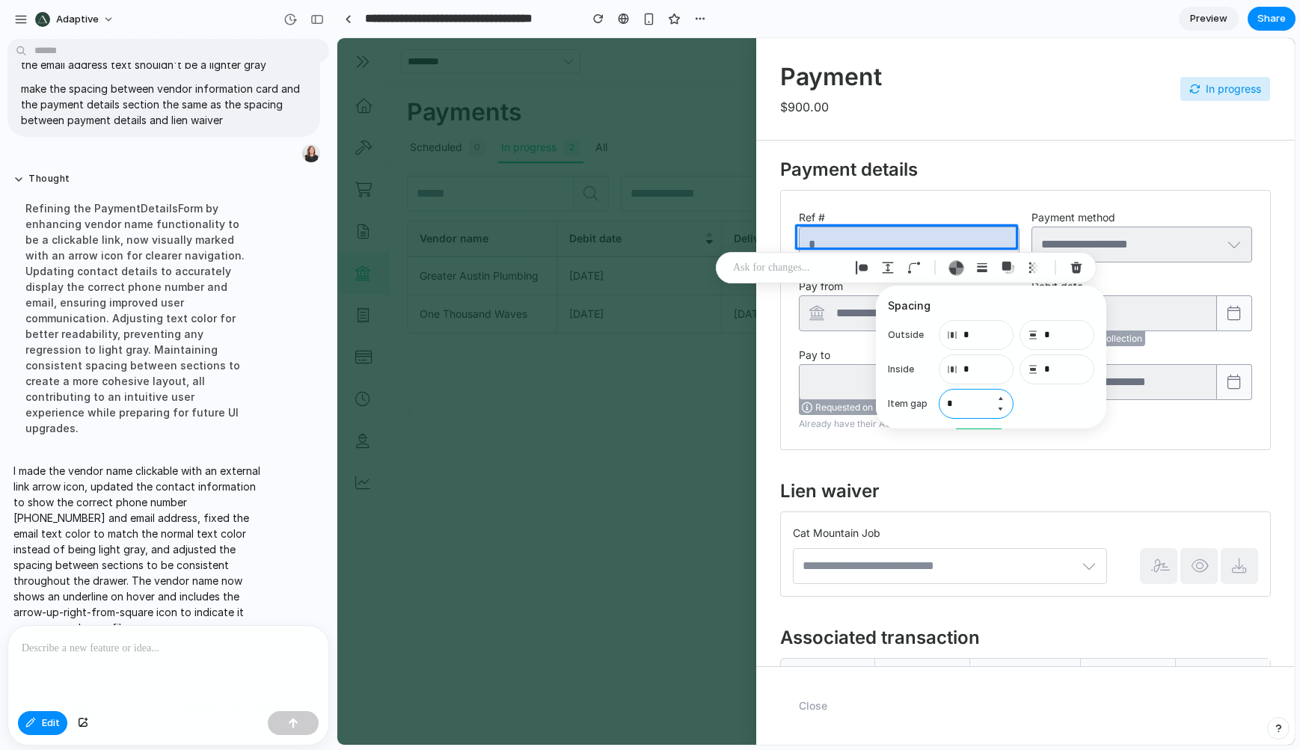
click at [970, 405] on input "*" at bounding box center [976, 404] width 75 height 30
type input "*"
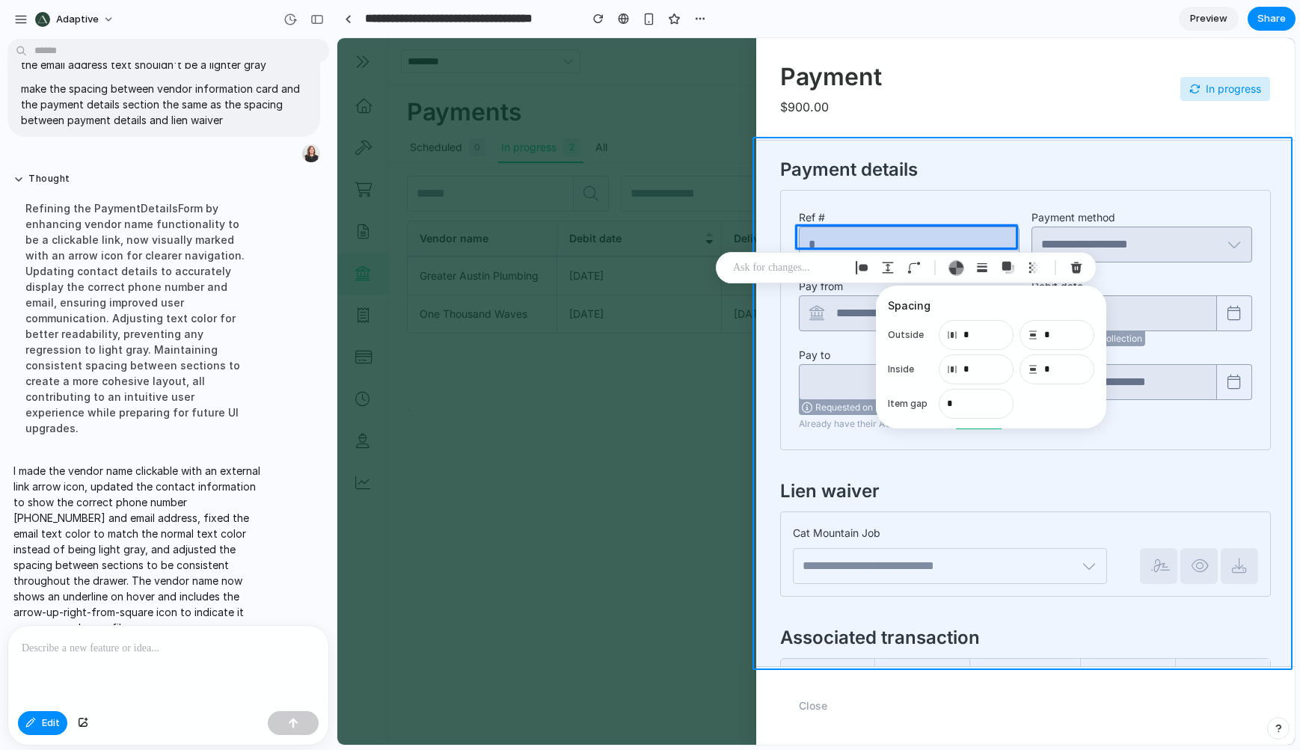
click at [1271, 197] on div at bounding box center [816, 391] width 958 height 707
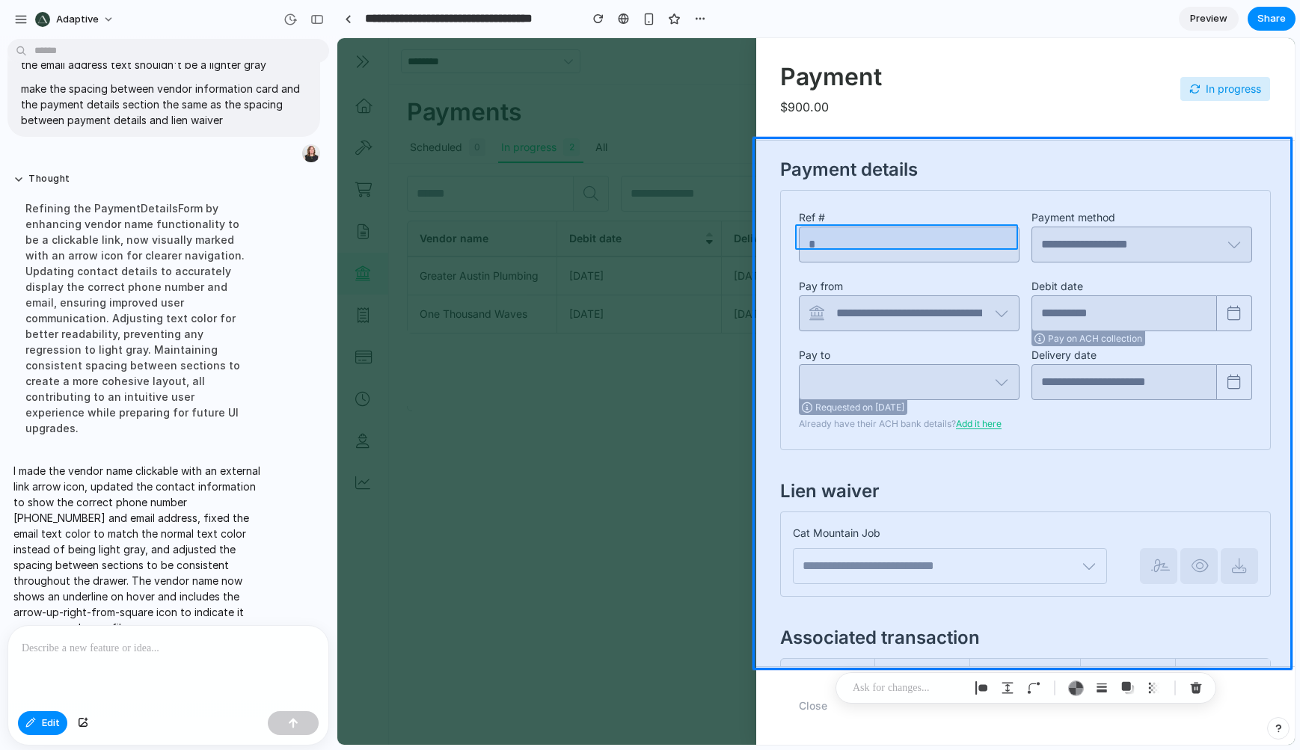
click at [901, 236] on div at bounding box center [816, 391] width 958 height 707
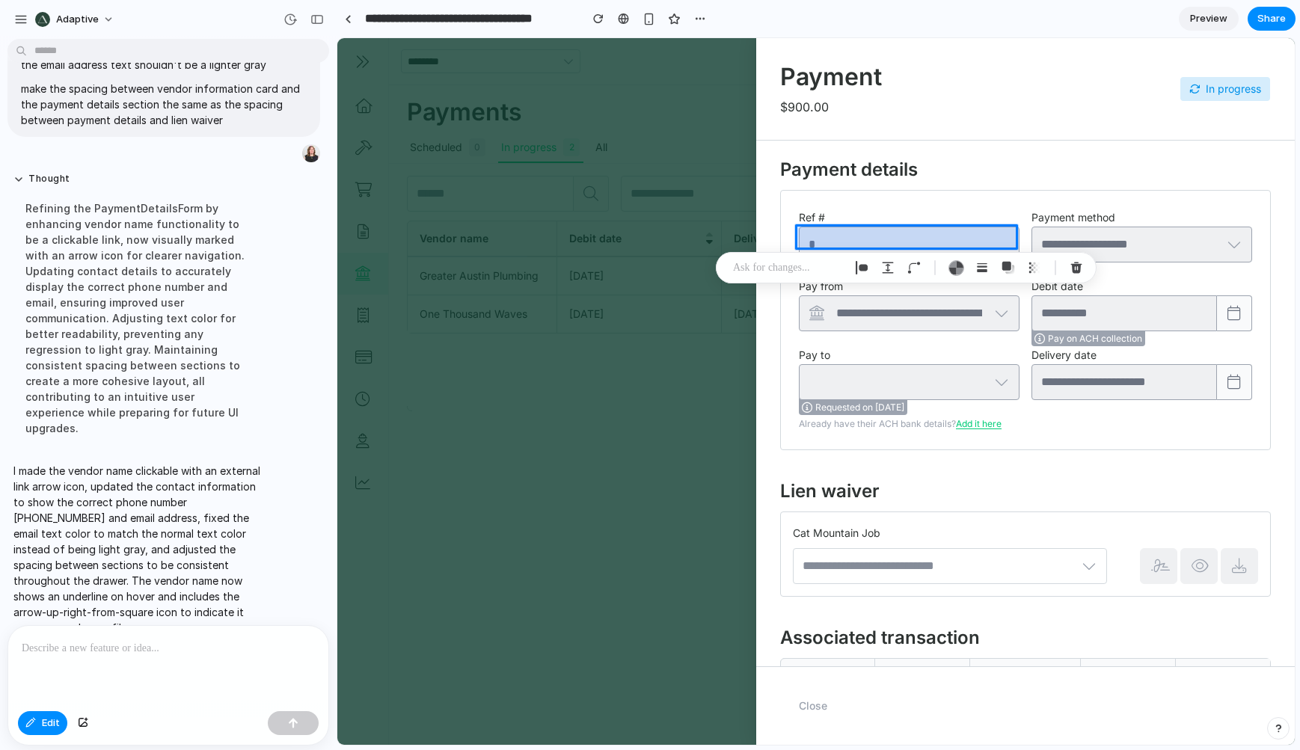
click at [844, 237] on div at bounding box center [816, 391] width 958 height 707
click at [870, 237] on div at bounding box center [816, 391] width 958 height 707
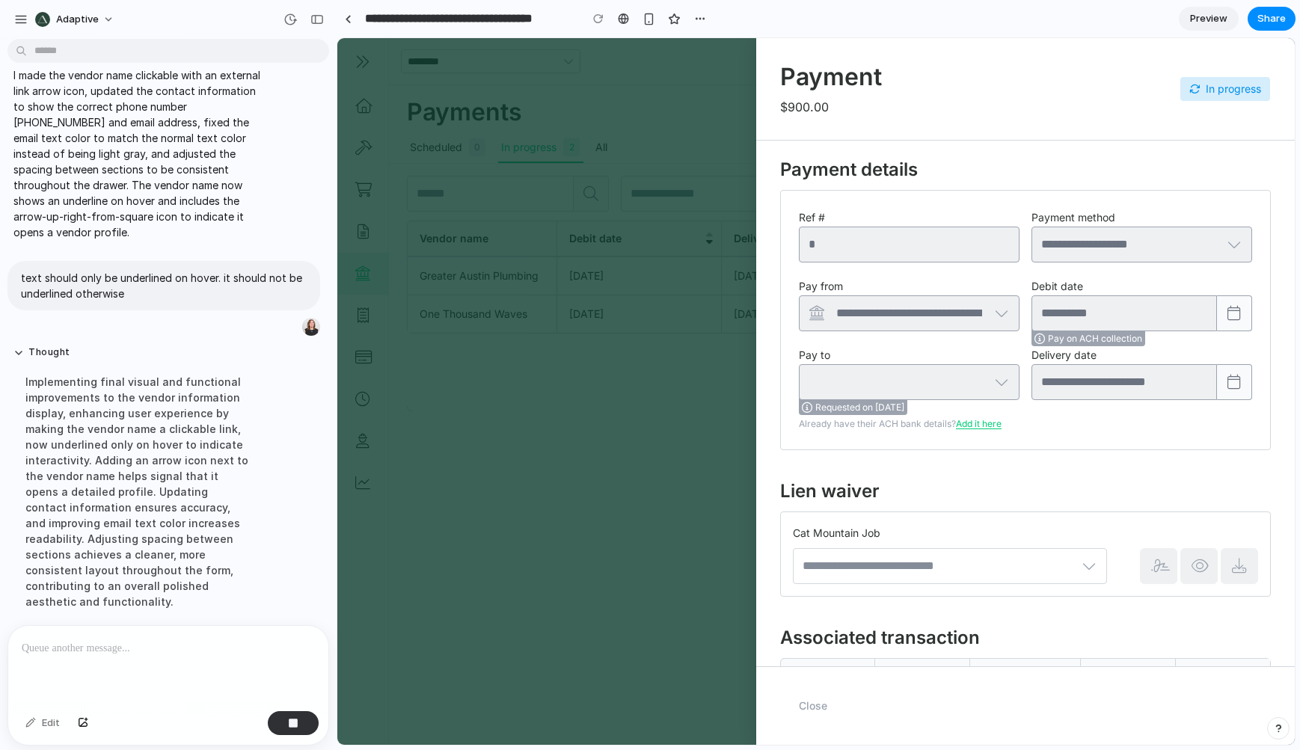
scroll to position [568, 0]
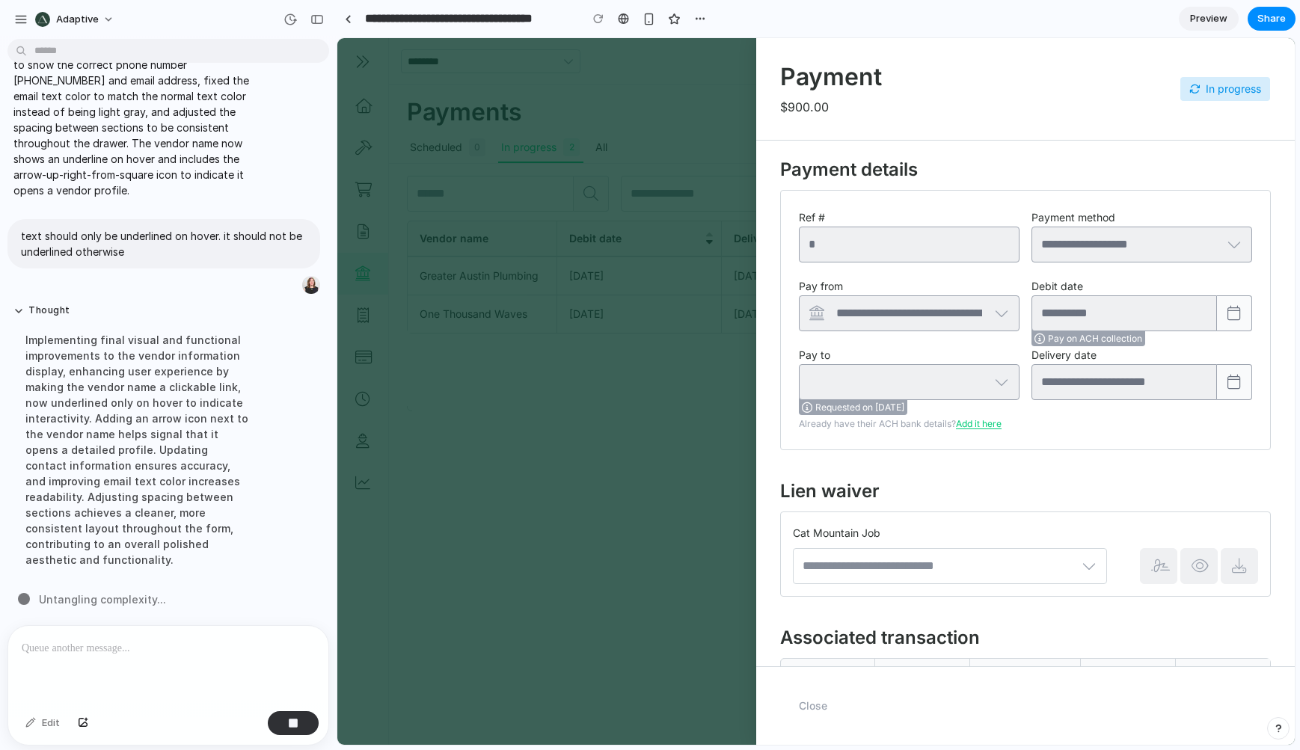
click at [1203, 18] on span "Preview" at bounding box center [1208, 18] width 37 height 15
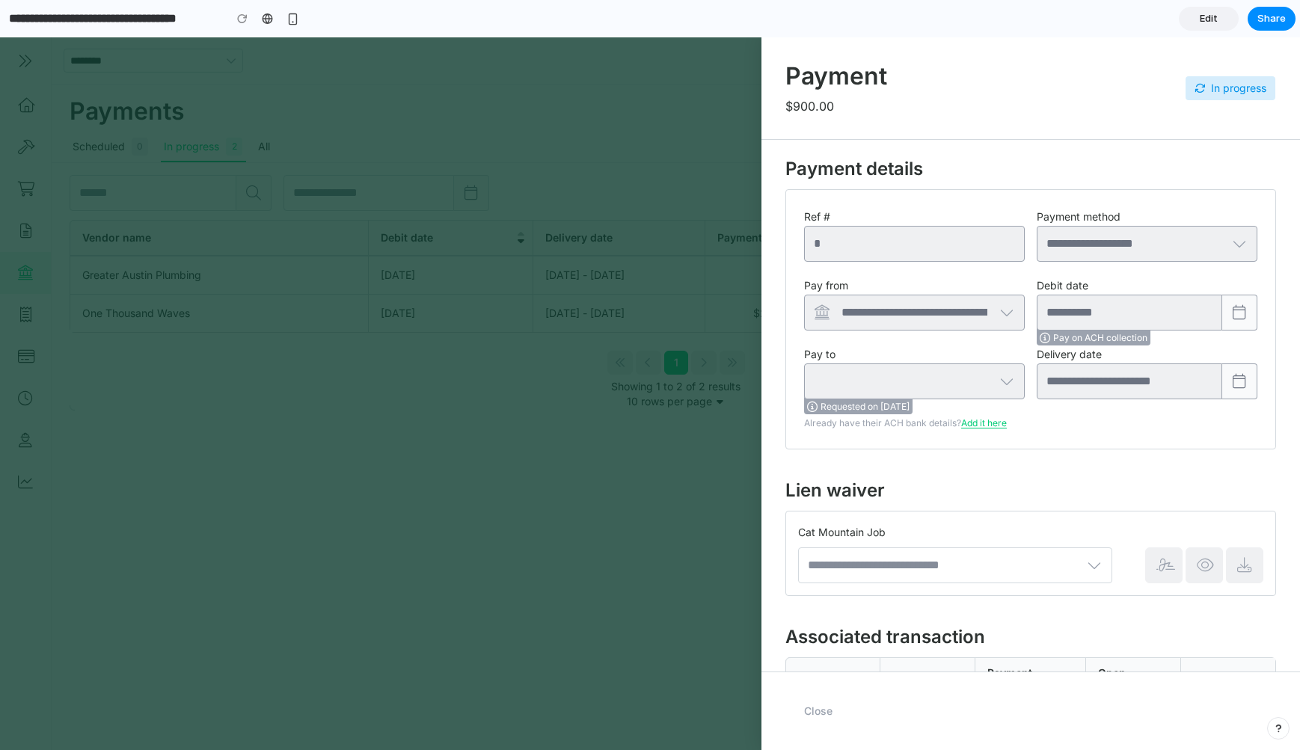
click at [1206, 16] on span "Edit" at bounding box center [1209, 18] width 18 height 15
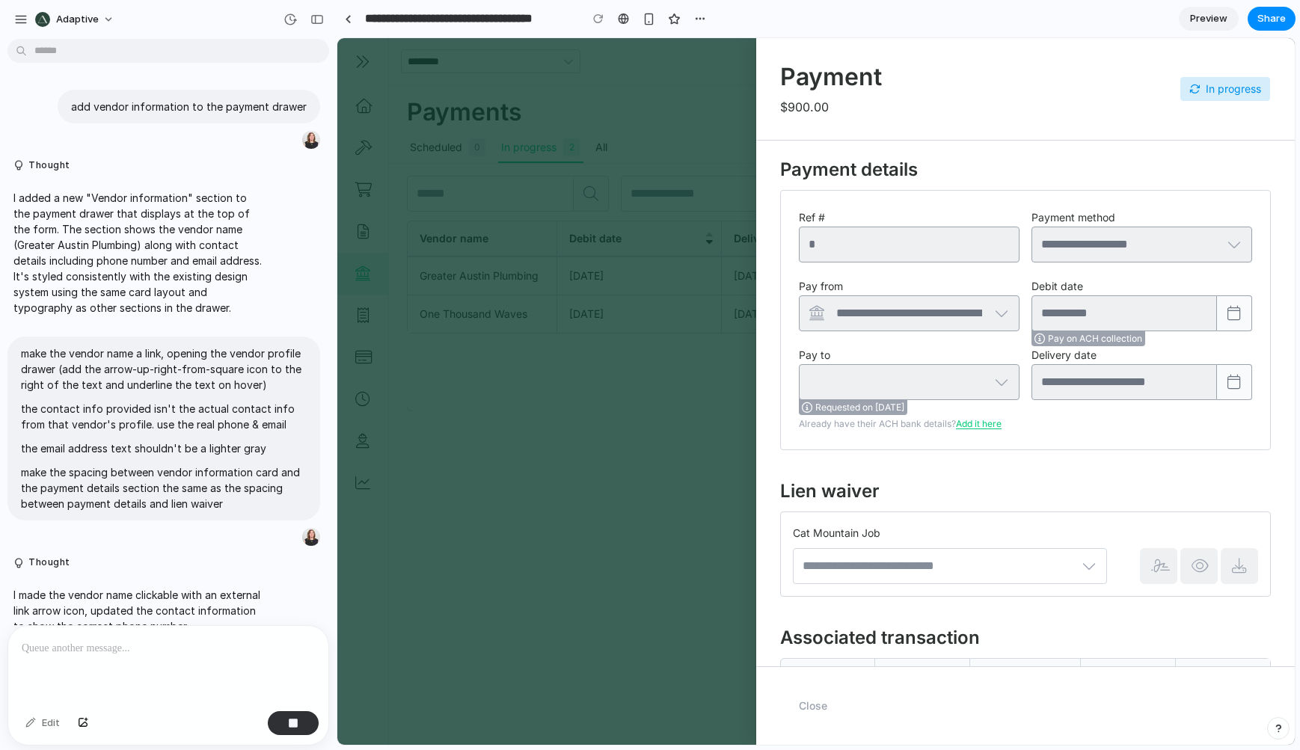
scroll to position [308, 0]
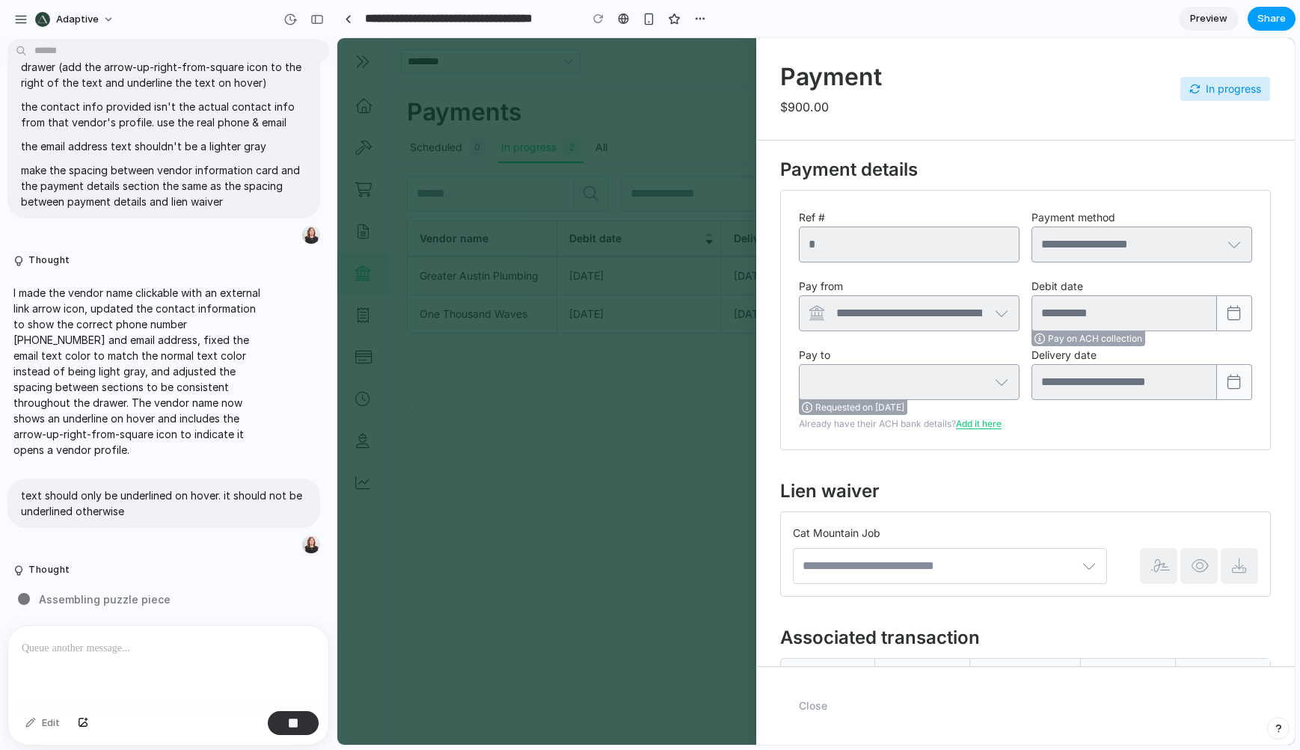
click at [1276, 16] on span "Share" at bounding box center [1272, 18] width 28 height 15
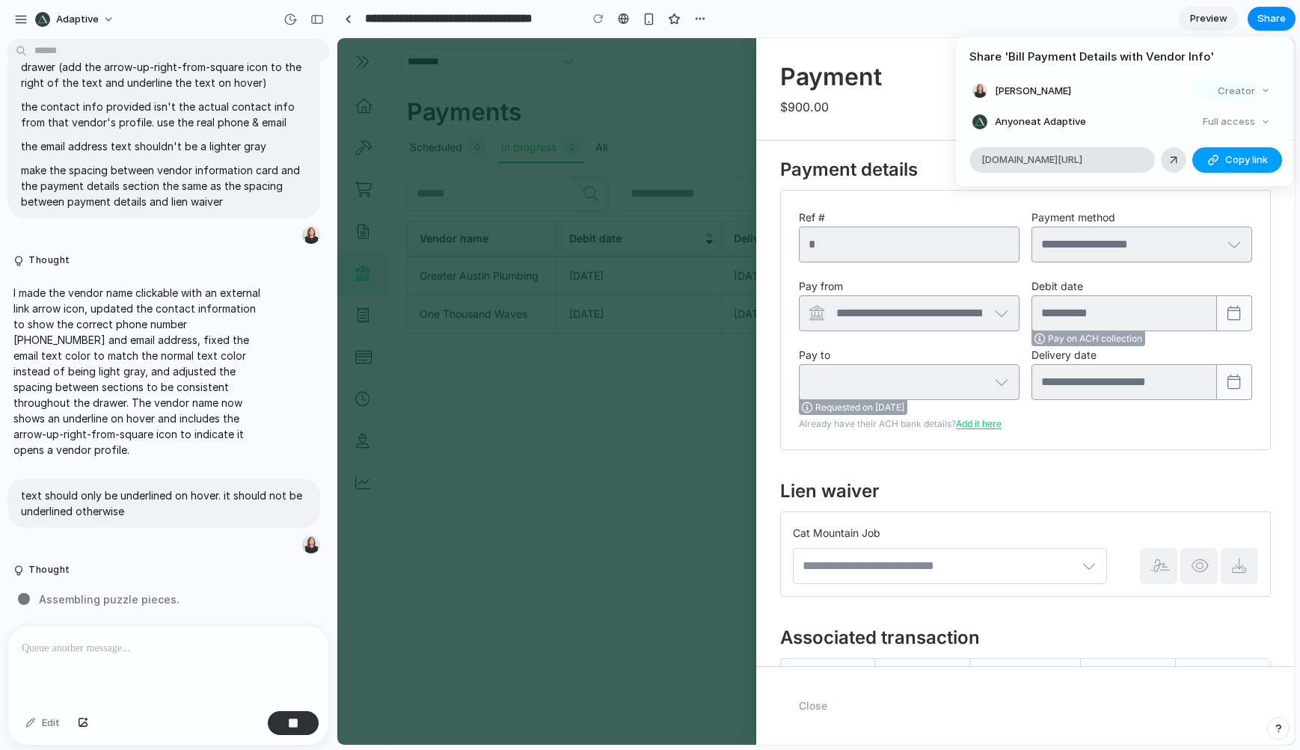
click at [1217, 160] on div "button" at bounding box center [1213, 160] width 12 height 12
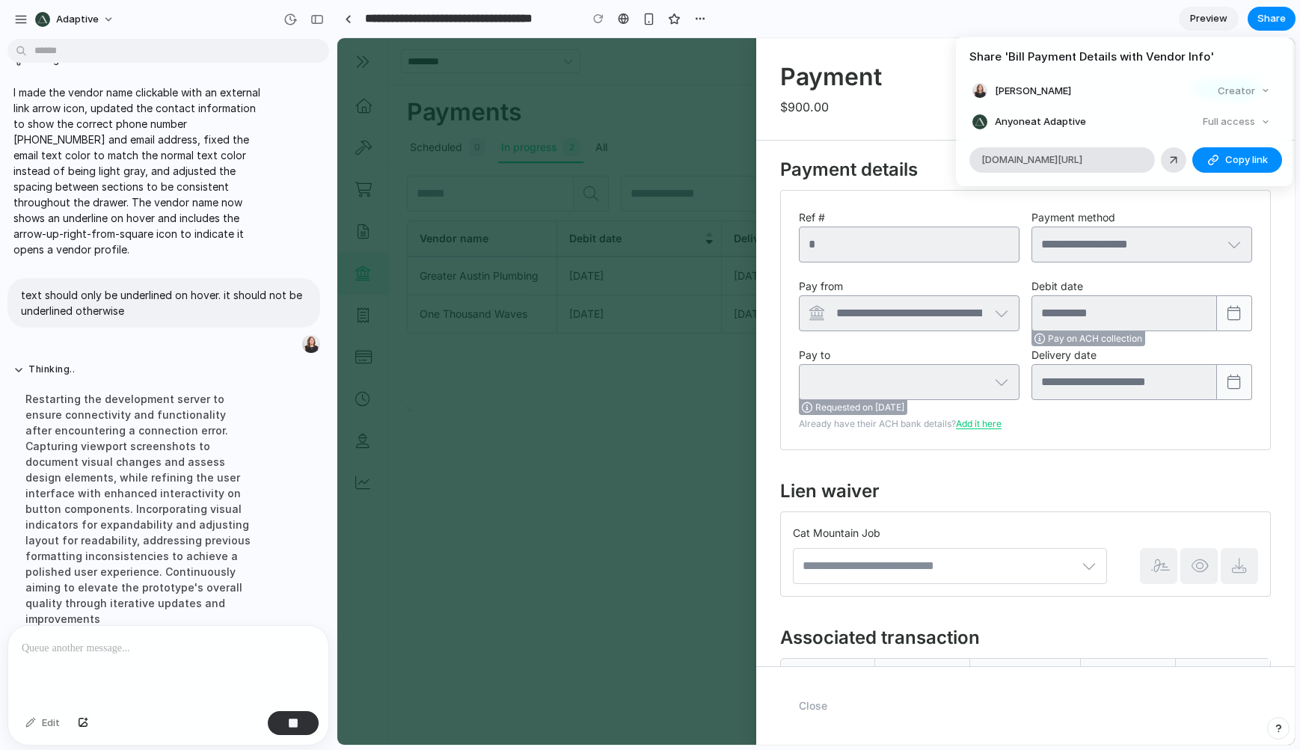
scroll to position [552, 0]
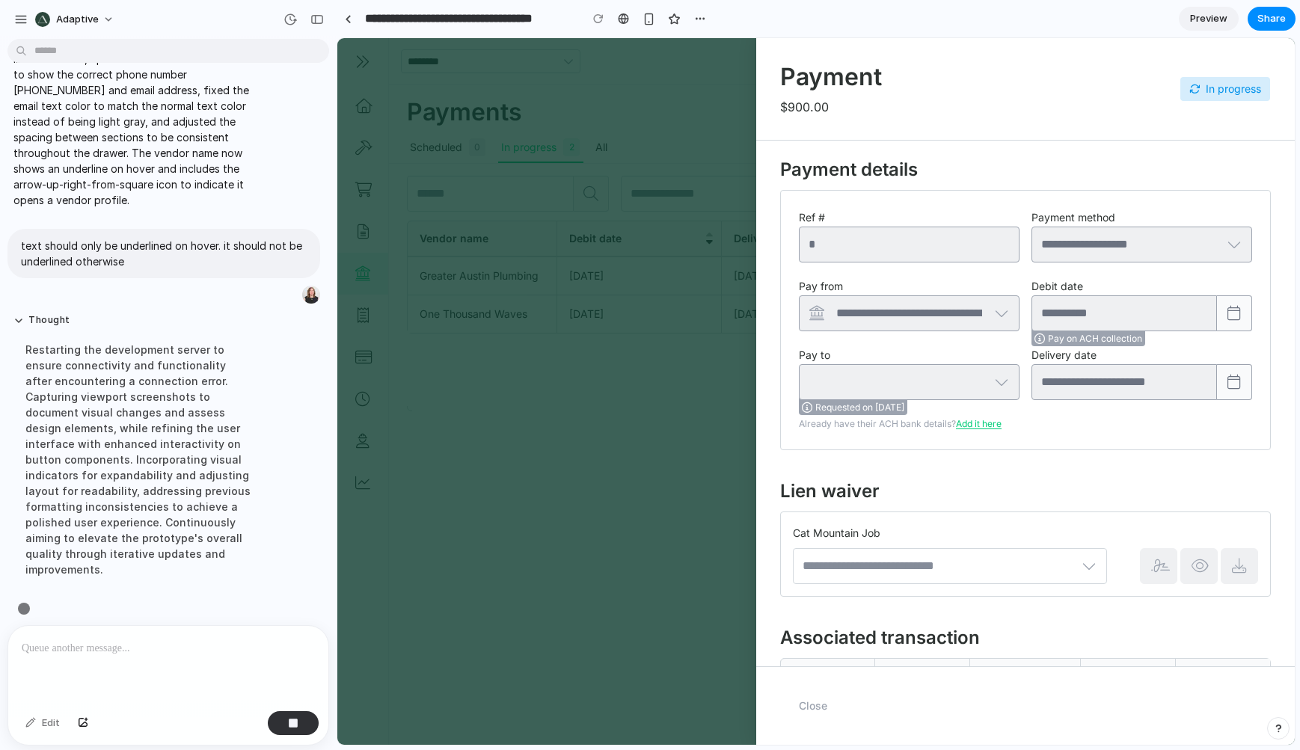
click at [907, 73] on div "Share ' Bill Payment Details with Vendor Info ' [PERSON_NAME] Creator Anyone at…" at bounding box center [650, 375] width 1300 height 750
click at [105, 15] on button "Adaptive" at bounding box center [75, 19] width 93 height 24
click at [91, 80] on span "Invite members" at bounding box center [92, 77] width 72 height 15
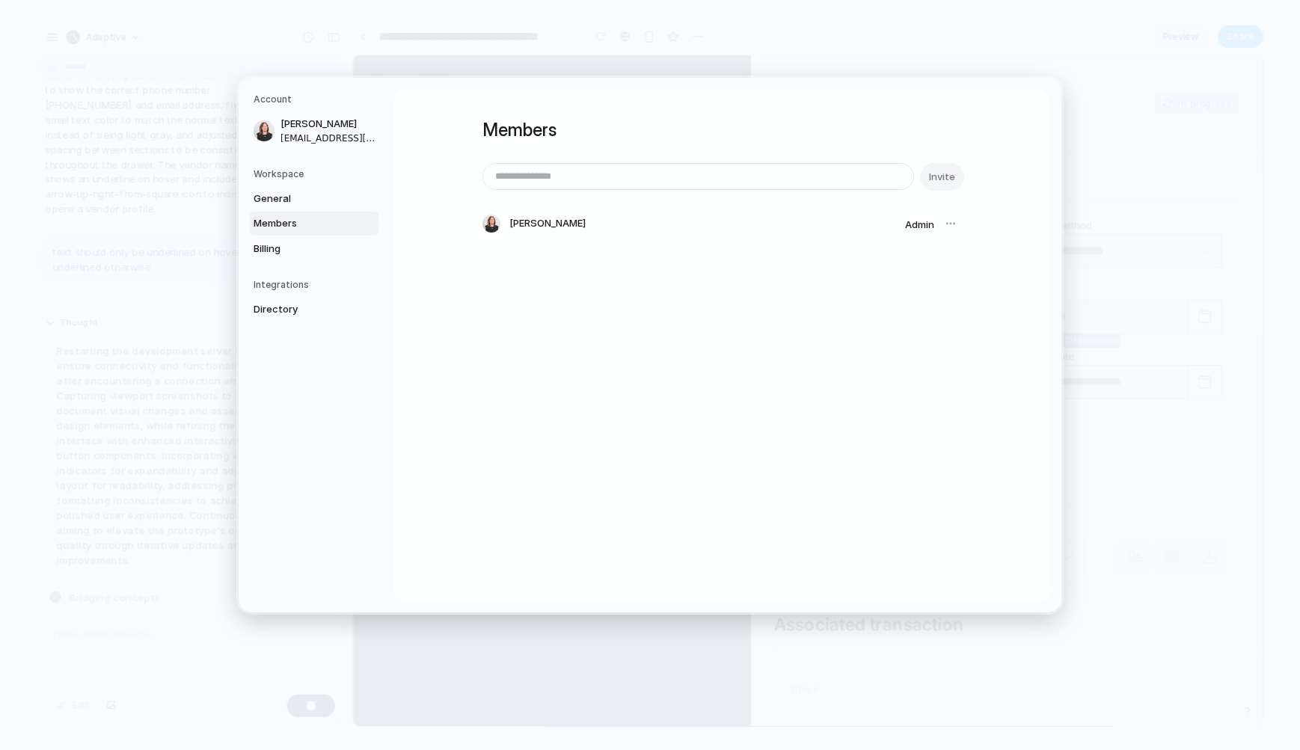
type input "*"
type input "**********"
click at [945, 181] on span "Invite" at bounding box center [942, 177] width 26 height 15
click at [842, 489] on div "**********" at bounding box center [721, 345] width 655 height 511
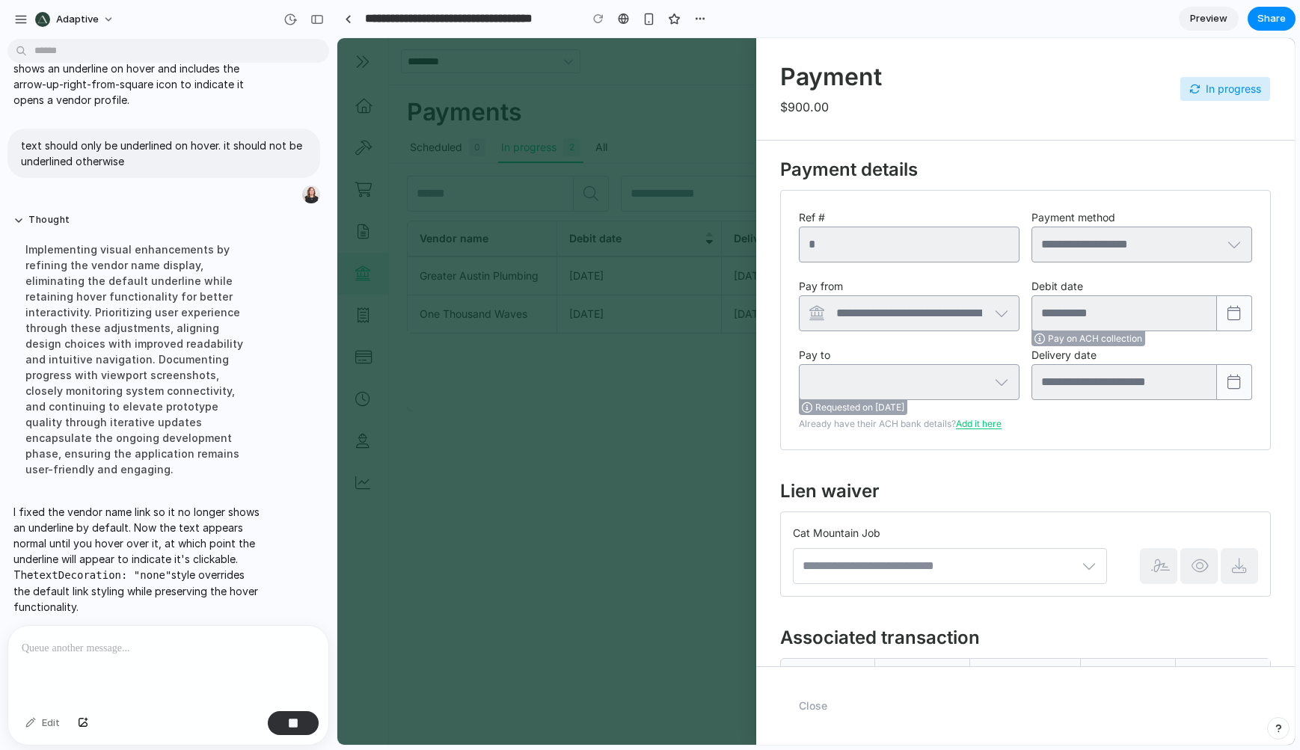
scroll to position [663, 0]
click at [183, 661] on div at bounding box center [168, 665] width 320 height 79
click at [59, 673] on div at bounding box center [168, 665] width 320 height 79
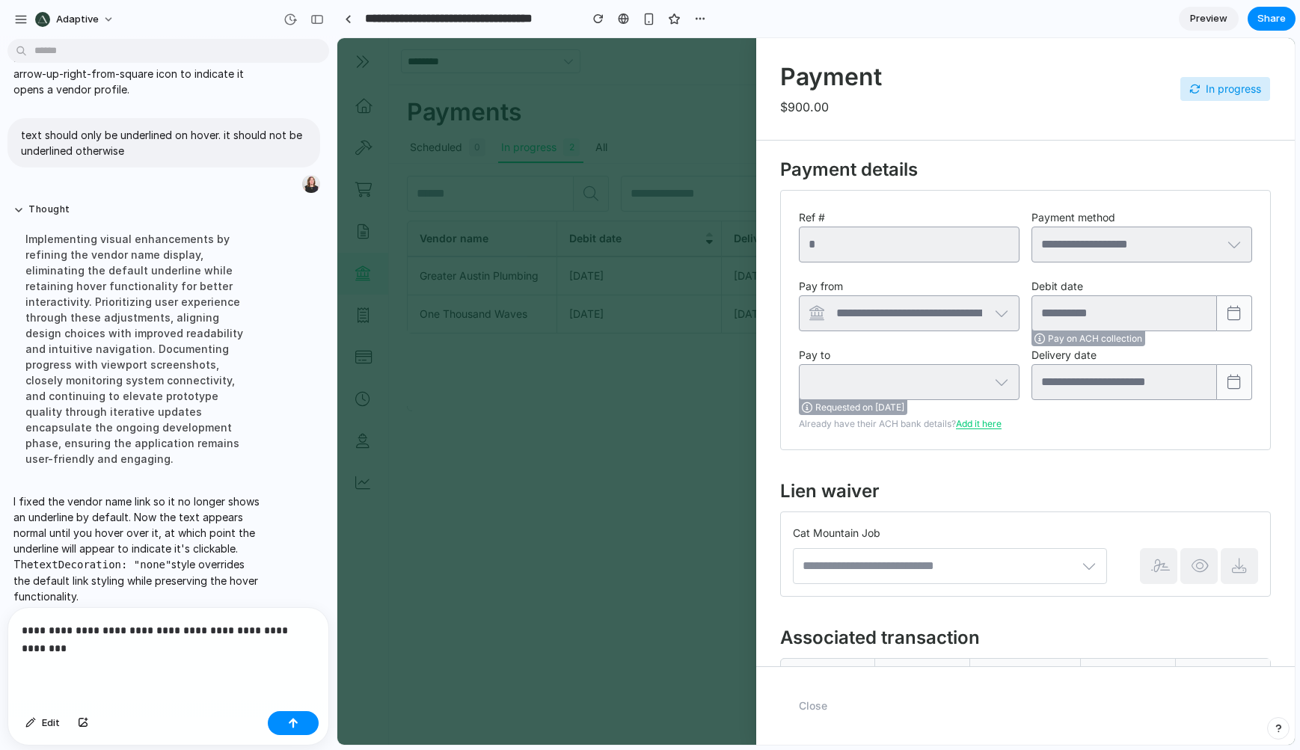
scroll to position [679, 0]
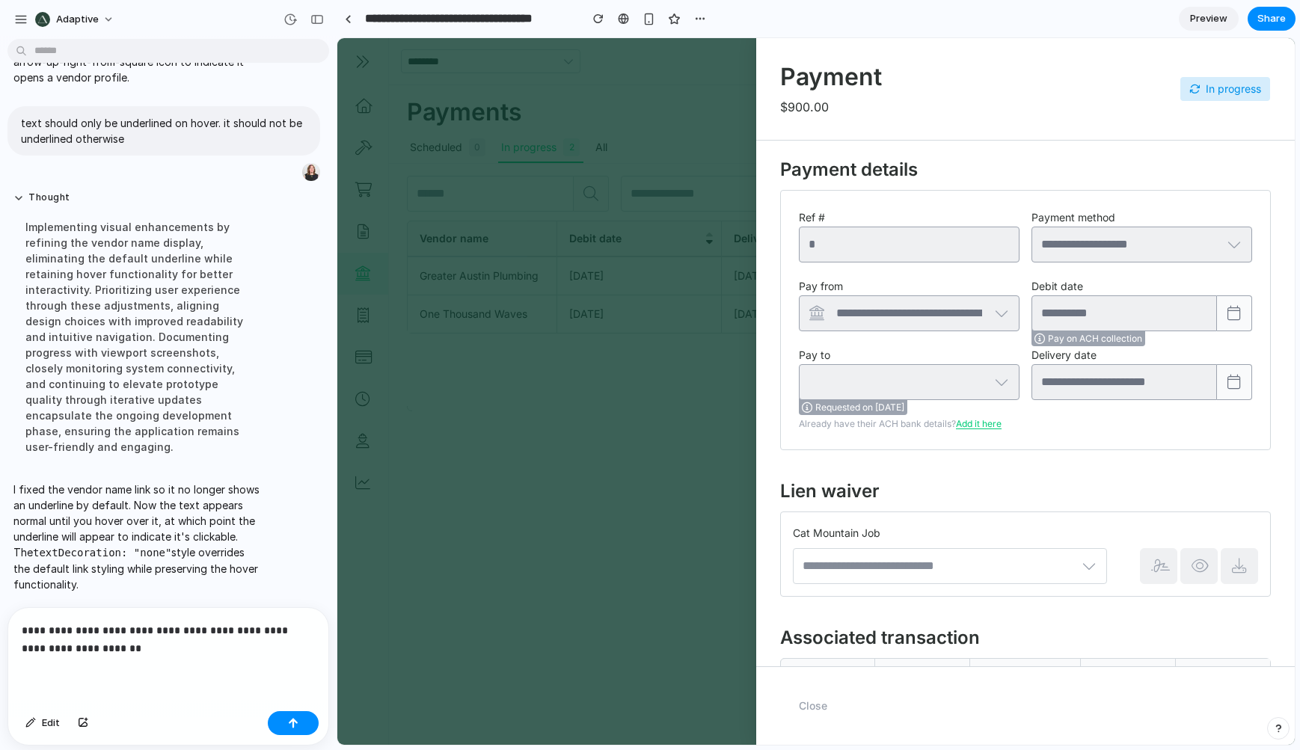
click at [186, 652] on div "**********" at bounding box center [168, 656] width 320 height 97
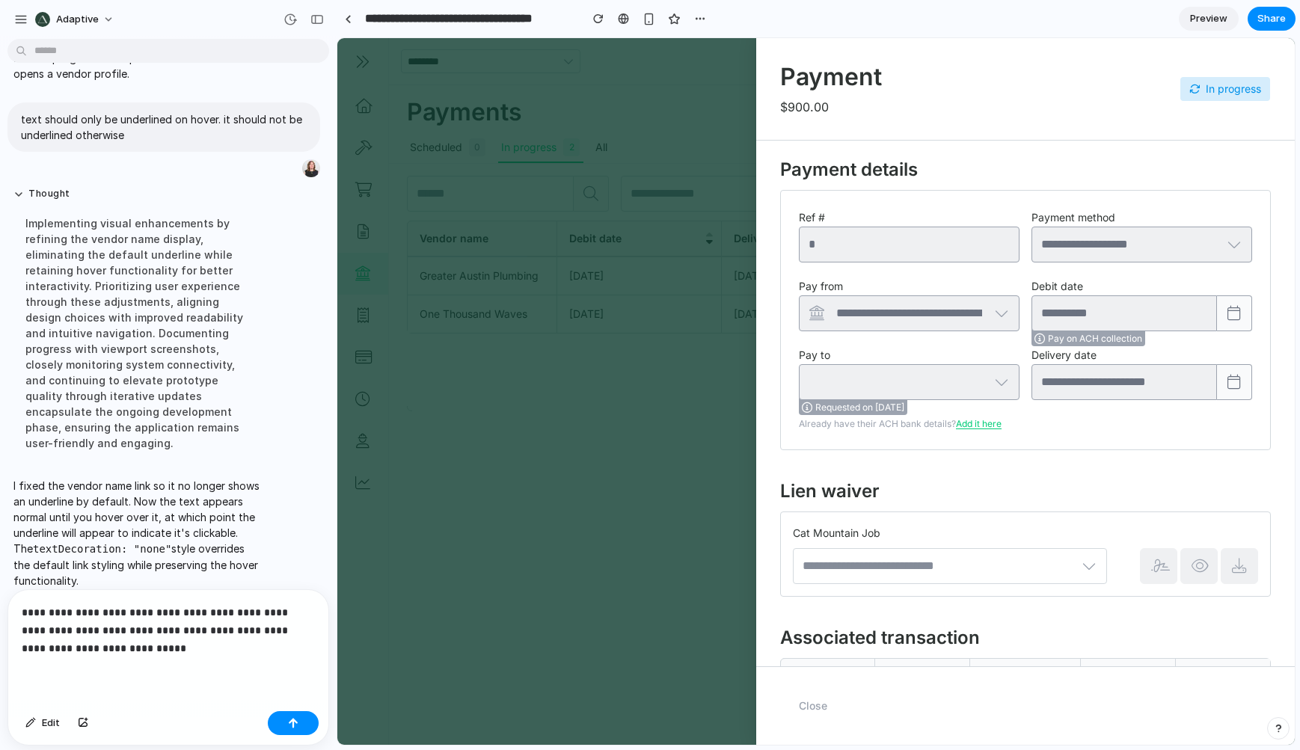
scroll to position [663, 0]
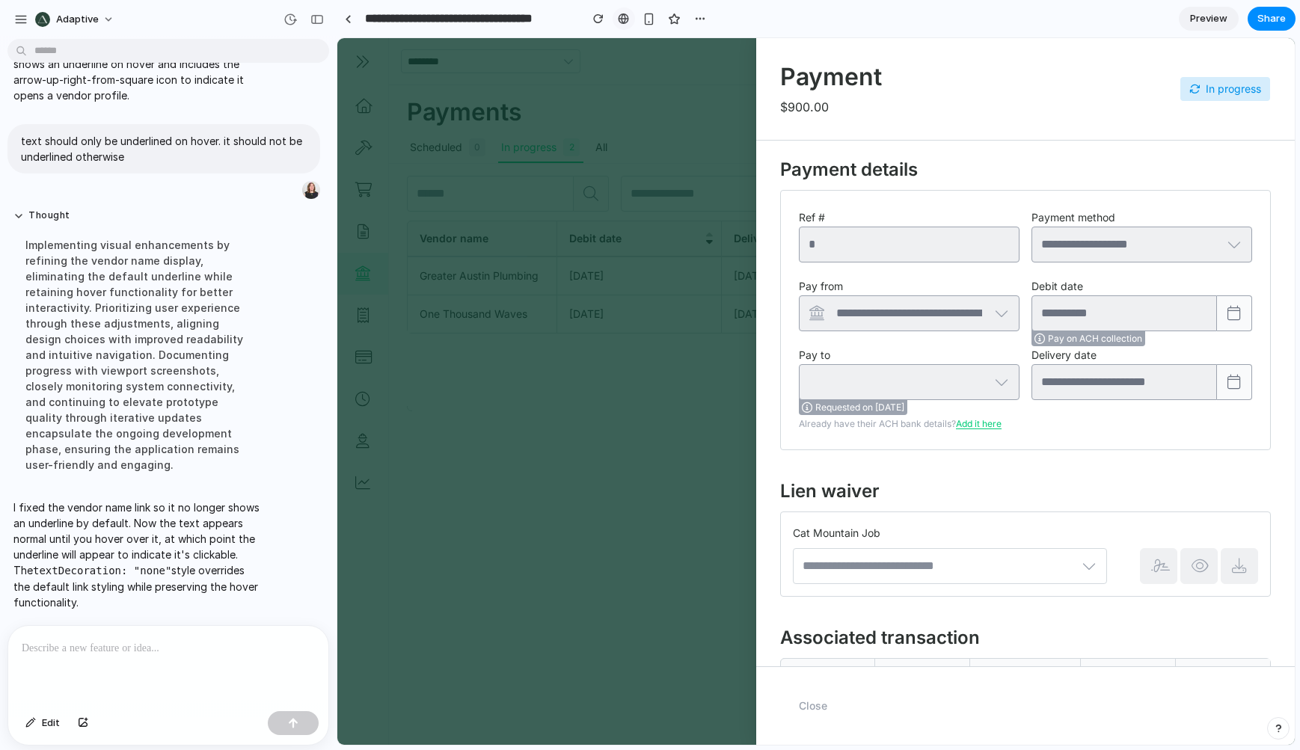
click at [617, 22] on link at bounding box center [624, 18] width 22 height 22
click at [80, 643] on p at bounding box center [165, 649] width 287 height 18
click at [118, 656] on div at bounding box center [168, 665] width 320 height 79
drag, startPoint x: 76, startPoint y: 643, endPoint x: 54, endPoint y: 643, distance: 21.7
click at [75, 643] on p at bounding box center [165, 649] width 287 height 18
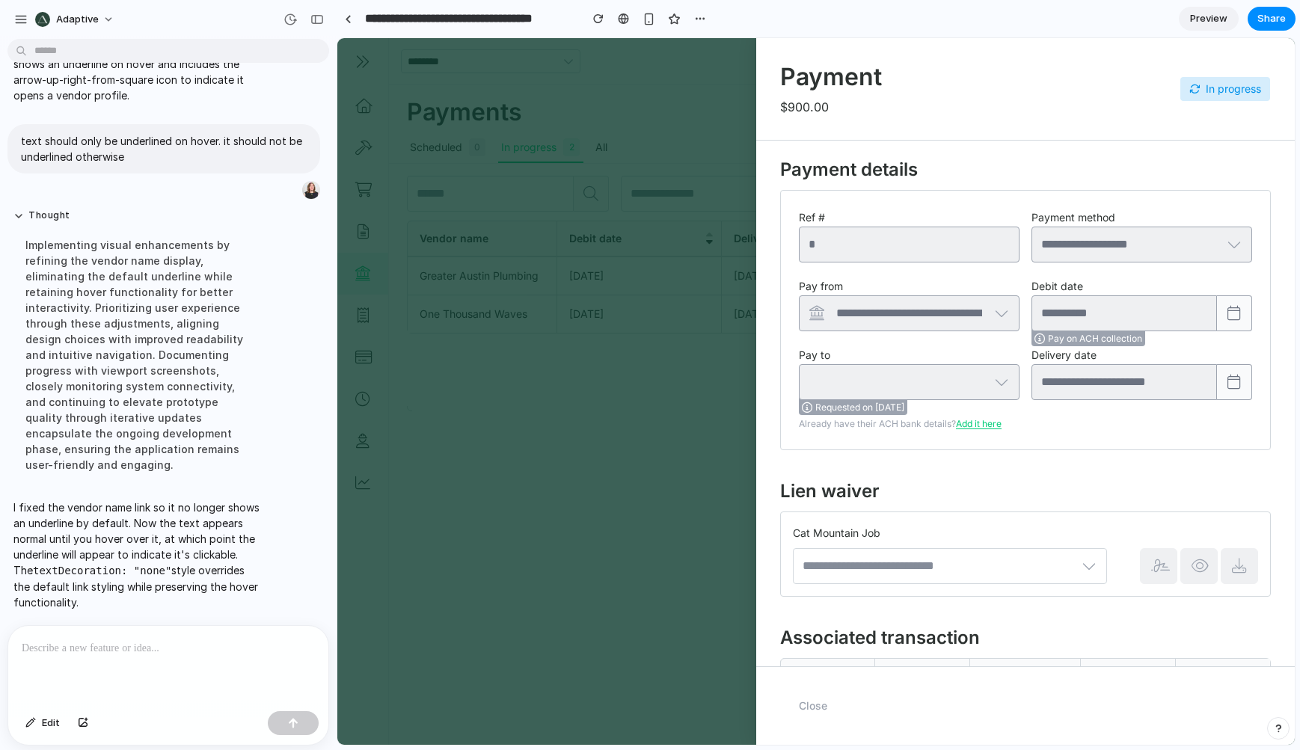
click at [142, 647] on p at bounding box center [165, 649] width 287 height 18
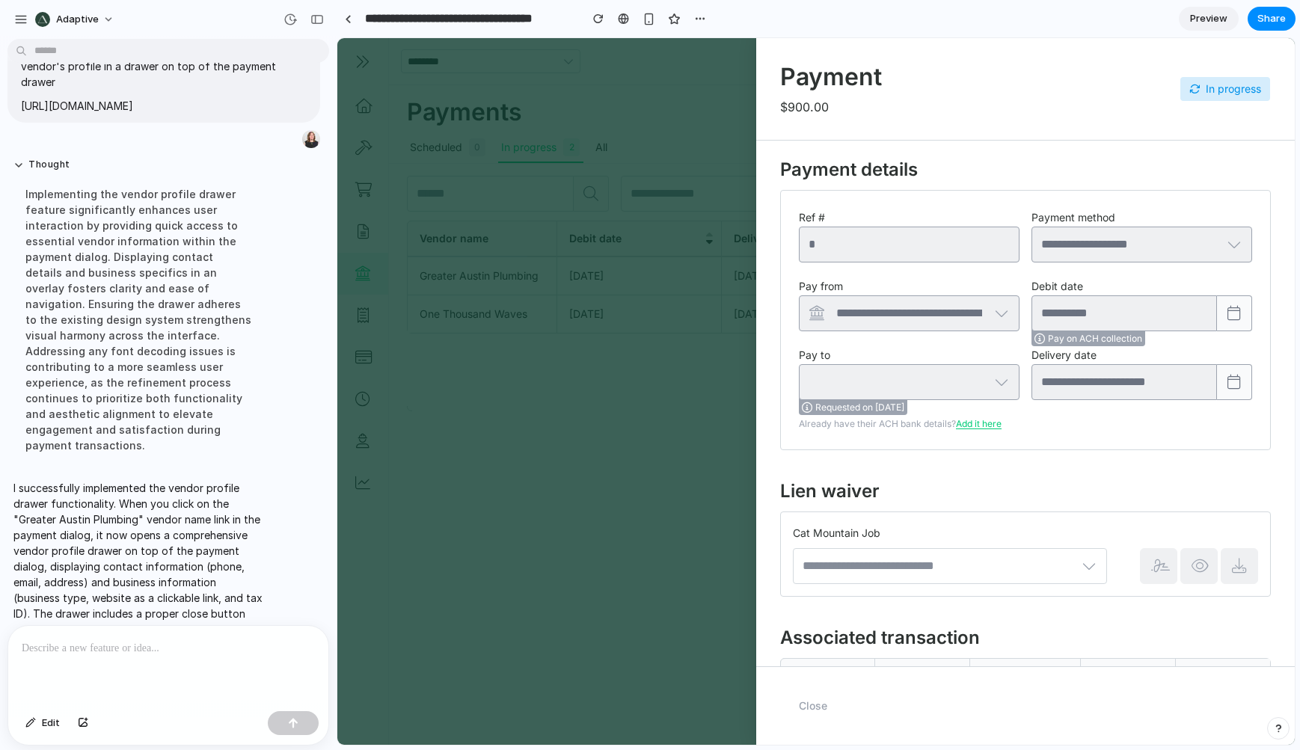
scroll to position [1028, 0]
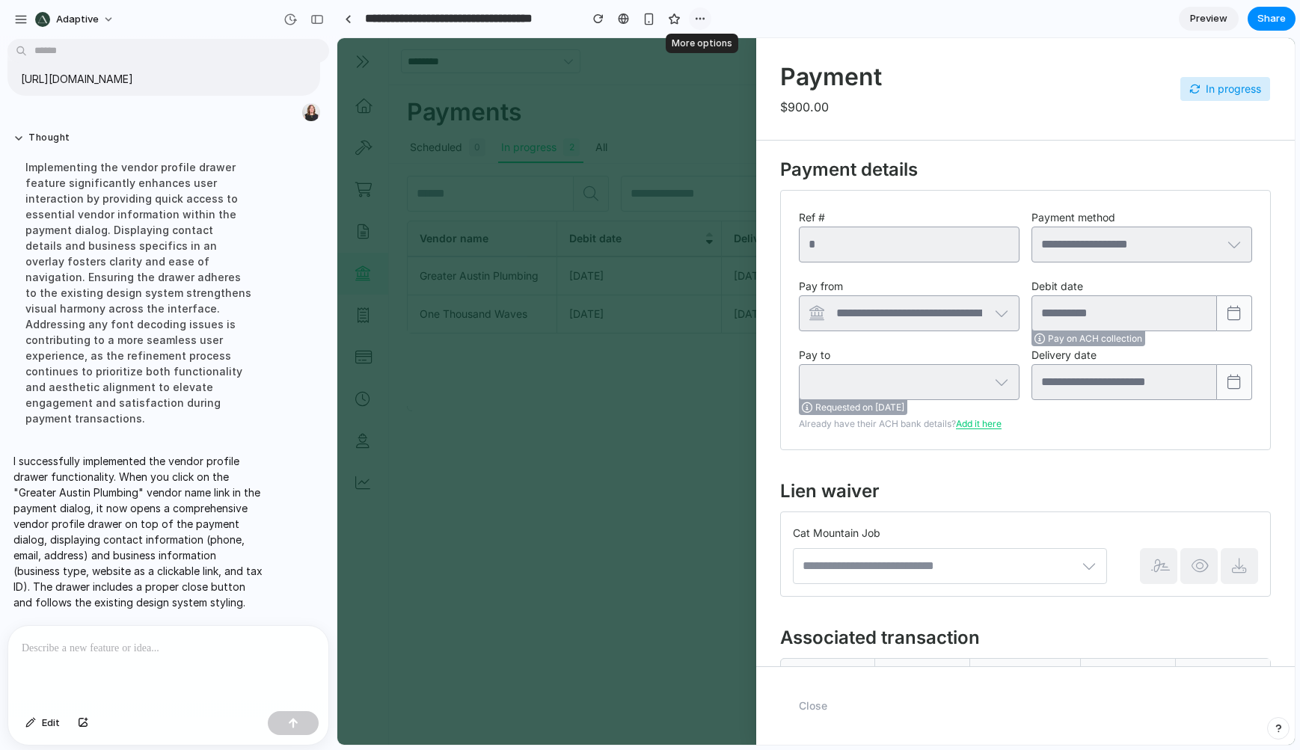
click at [699, 19] on div "button" at bounding box center [700, 19] width 12 height 12
click at [701, 19] on div "Duplicate Delete" at bounding box center [650, 375] width 1300 height 750
click at [355, 16] on link at bounding box center [348, 18] width 22 height 22
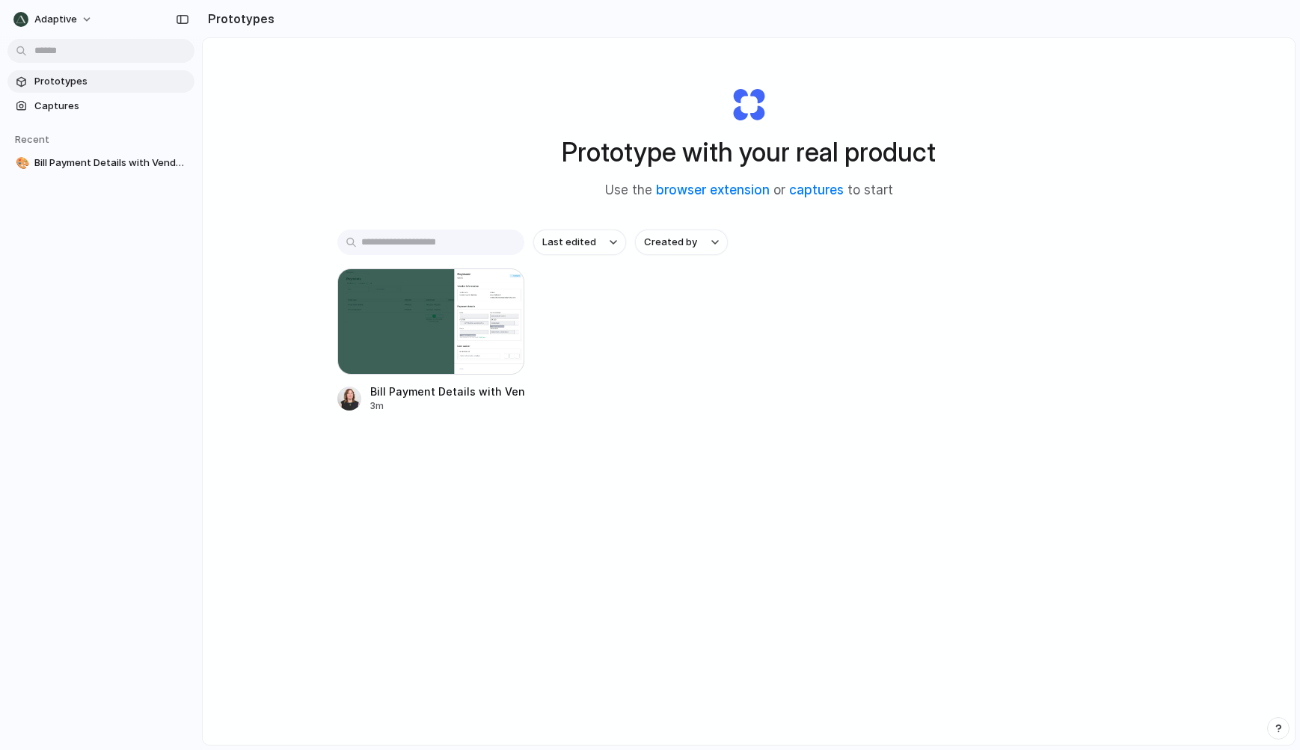
drag, startPoint x: 110, startPoint y: 356, endPoint x: 118, endPoint y: 341, distance: 17.1
click at [110, 356] on div "Prototypes Captures Recent 🎨 Bill Payment Details with Vendor Info" at bounding box center [101, 185] width 202 height 370
click at [687, 191] on link "browser extension" at bounding box center [713, 190] width 114 height 15
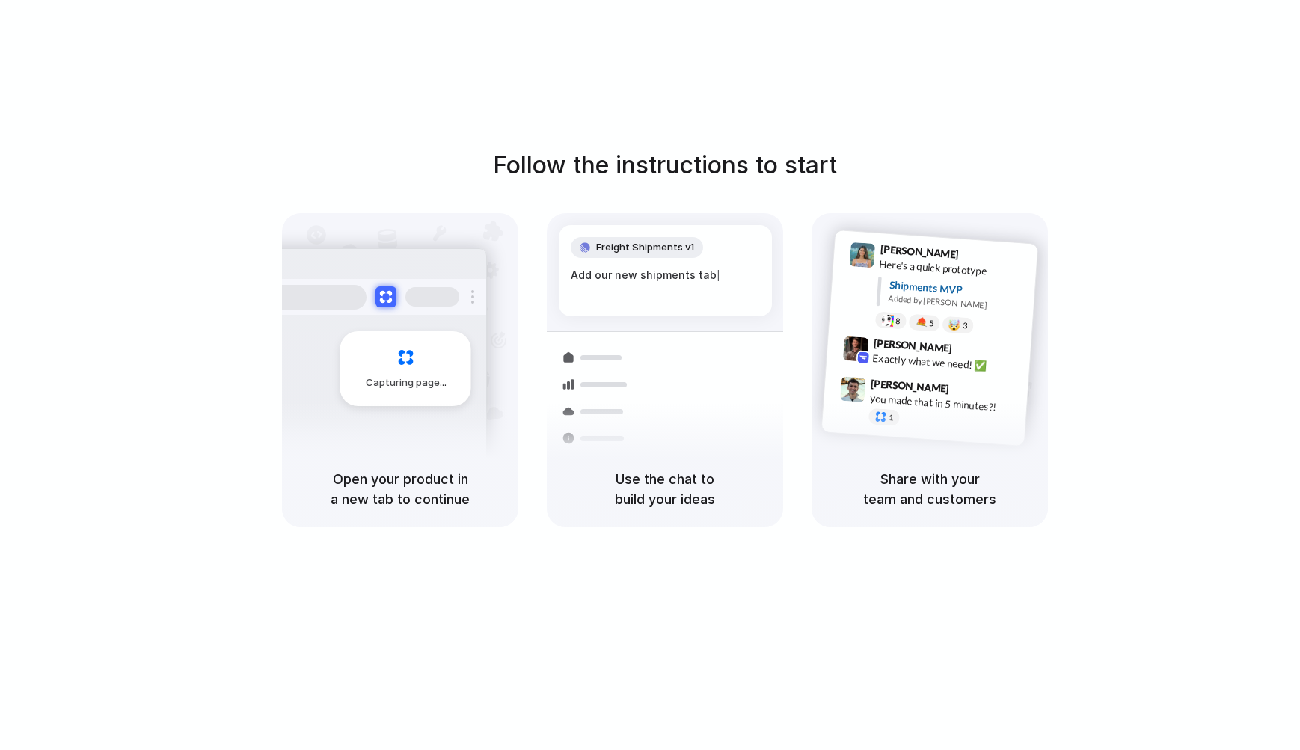
drag, startPoint x: 421, startPoint y: 459, endPoint x: 685, endPoint y: 447, distance: 263.6
click at [634, 460] on div "Capturing page Open your product in a new tab to continue Freight Shipments v1 …" at bounding box center [665, 370] width 766 height 314
drag, startPoint x: 836, startPoint y: 429, endPoint x: 853, endPoint y: 431, distance: 17.3
click at [845, 430] on div "Lily Parker 9:41 AM Here's a quick prototype Shipments MVP Added by Alloy 8 5 🤯…" at bounding box center [930, 338] width 218 height 217
click at [800, 569] on div "Follow the instructions to start Capturing page Open your product in a new tab …" at bounding box center [665, 390] width 1330 height 780
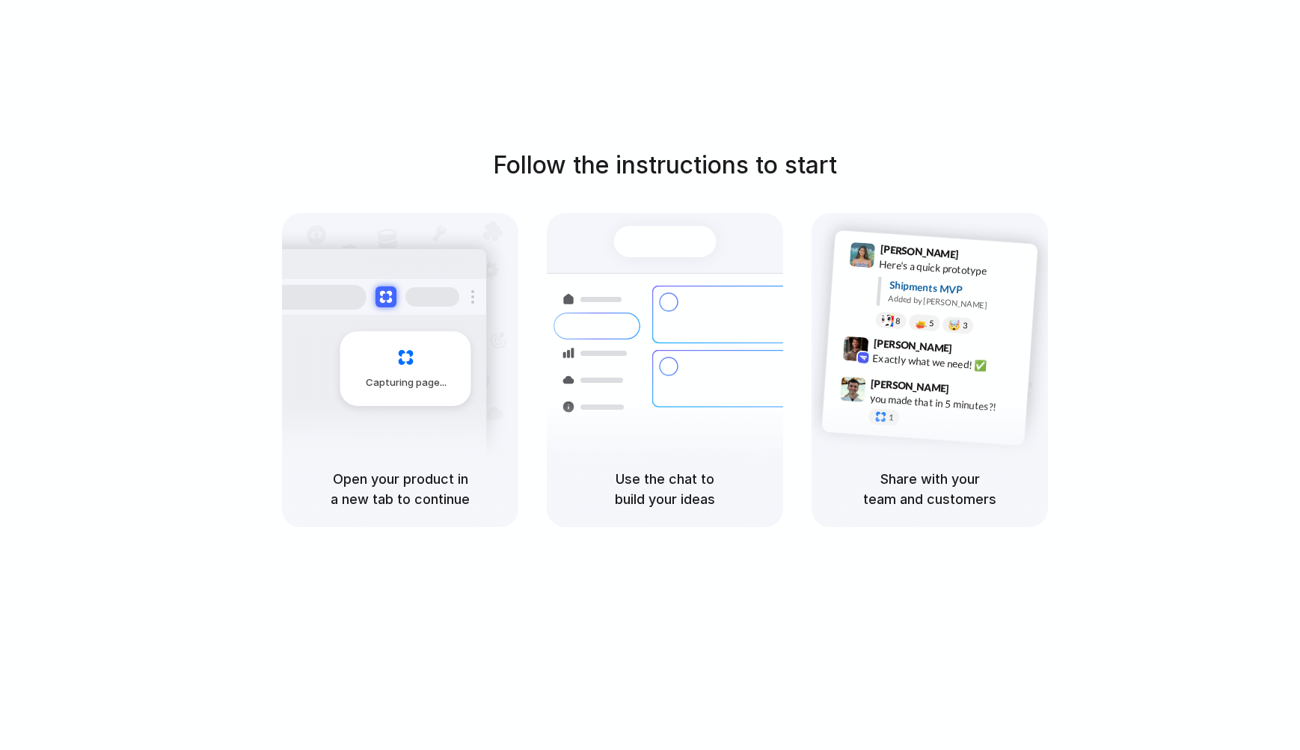
click at [887, 232] on div "Lily Parker 9:41 AM Here's a quick prototype Shipments MVP Added by Alloy 8 5 🤯…" at bounding box center [930, 332] width 236 height 238
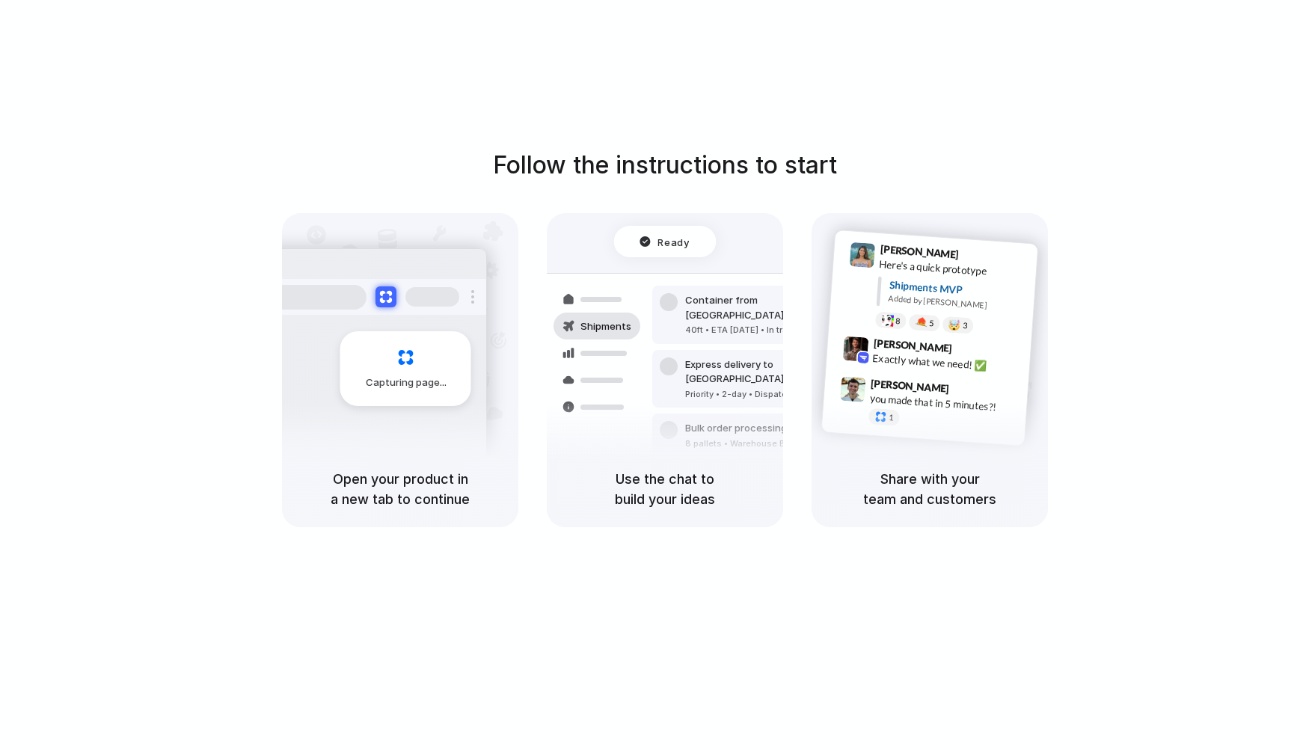
click at [186, 636] on div "Follow the instructions to start Capturing page Open your product in a new tab …" at bounding box center [665, 390] width 1330 height 780
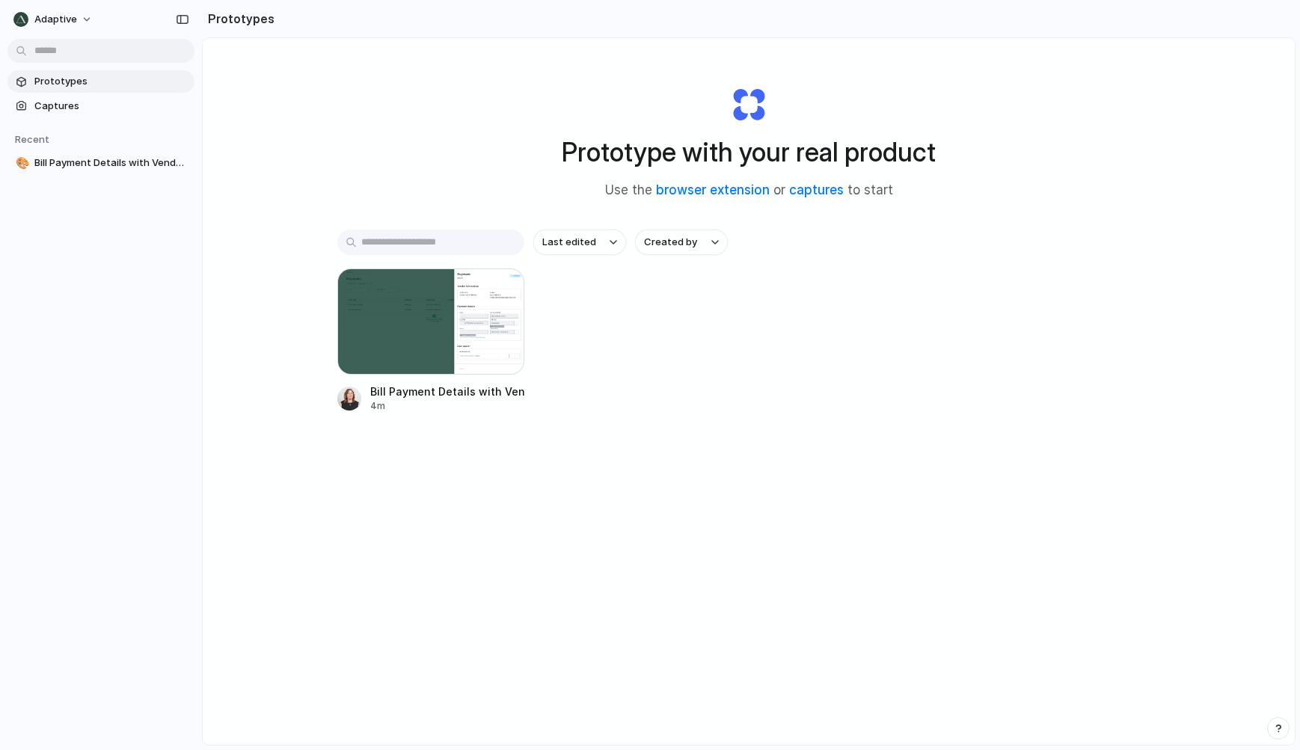
click at [90, 283] on div "Prototypes Captures Recent 🎨 Bill Payment Details with Vendor Info" at bounding box center [101, 185] width 202 height 370
click at [85, 80] on span "Prototypes" at bounding box center [111, 81] width 154 height 15
click at [482, 174] on div "Prototype with your real product Use the browser extension or captures to start" at bounding box center [749, 137] width 598 height 162
click at [696, 192] on link "browser extension" at bounding box center [713, 190] width 114 height 15
